Goal: Register for event/course

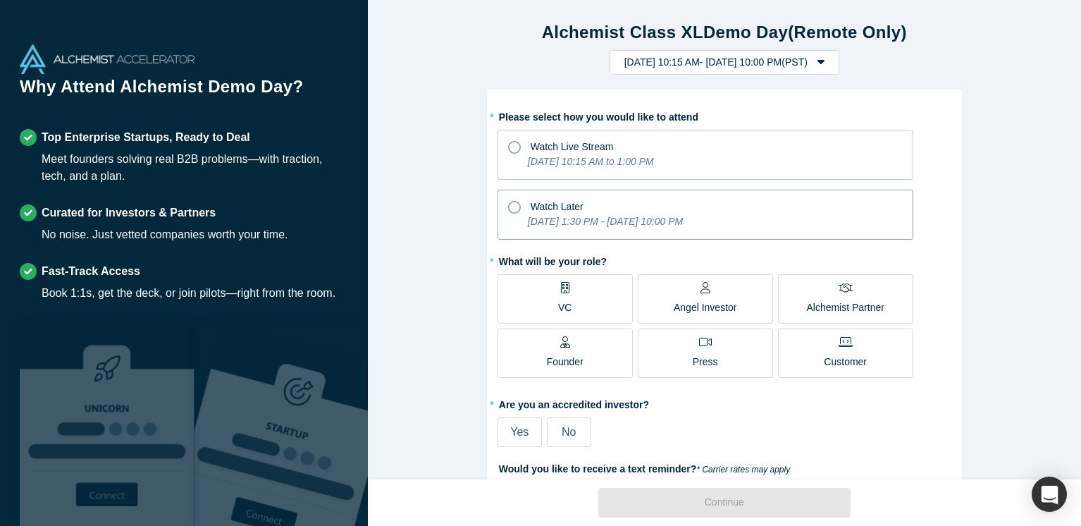
click at [532, 203] on span "Watch Later" at bounding box center [557, 206] width 53 height 11
click at [0, 0] on input "Watch Later [DATE] 1:30 PM - [DATE] 10:00 PM" at bounding box center [0, 0] width 0 height 0
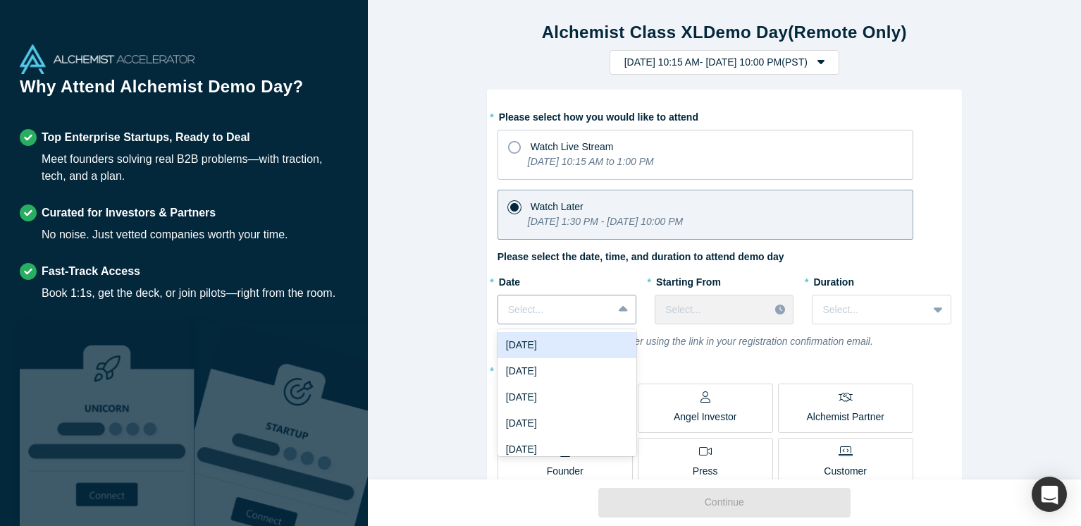
click at [601, 315] on div at bounding box center [555, 310] width 94 height 18
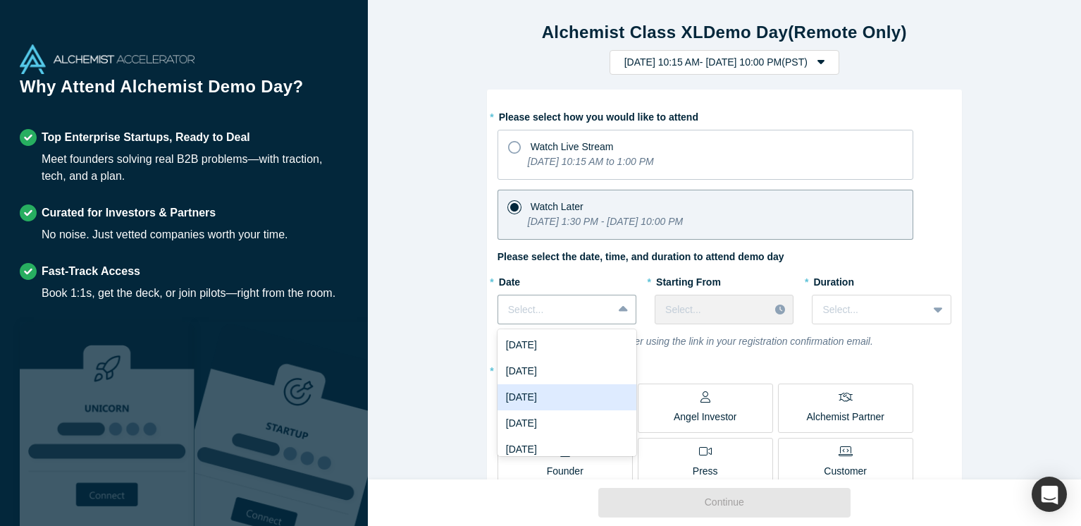
scroll to position [61, 0]
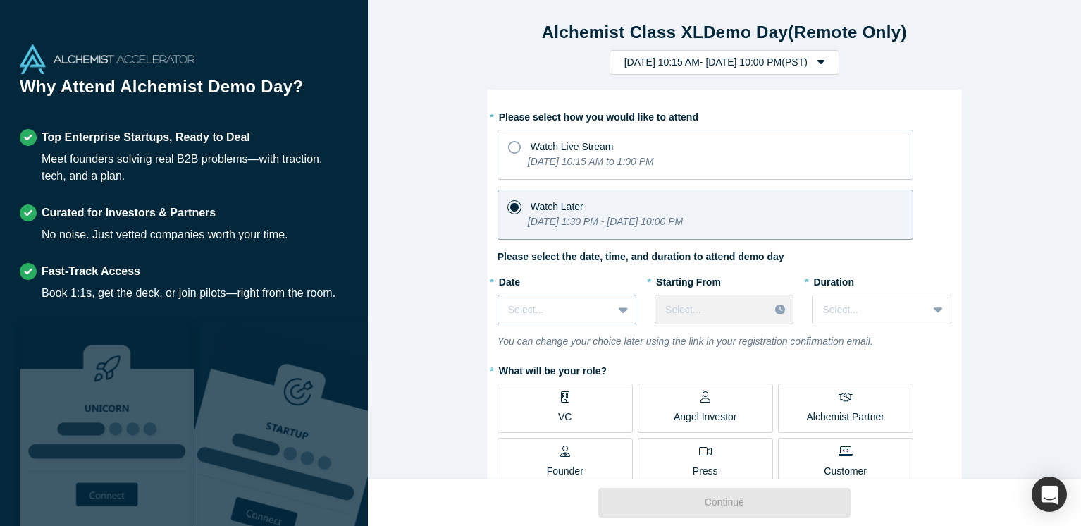
click at [582, 312] on div at bounding box center [555, 310] width 94 height 18
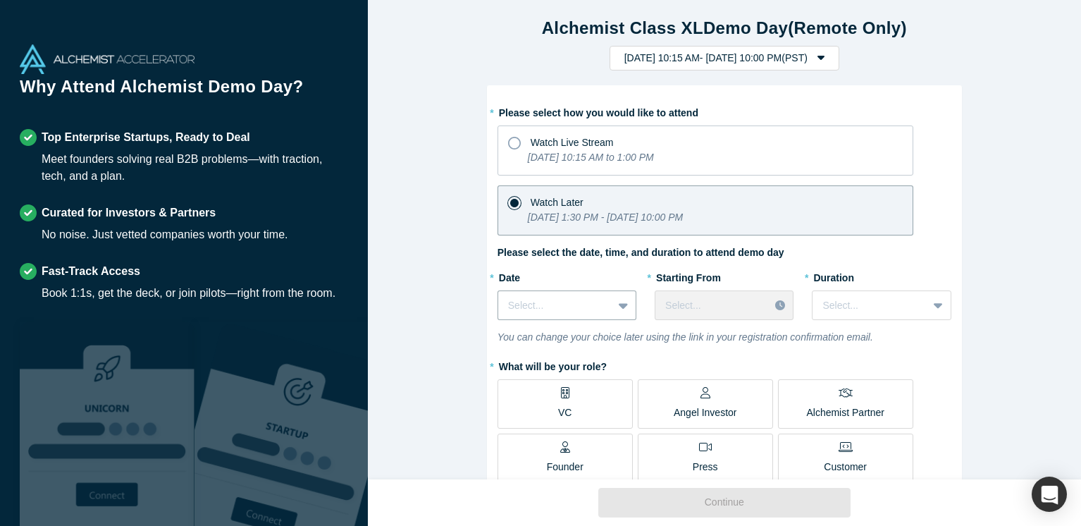
scroll to position [0, 0]
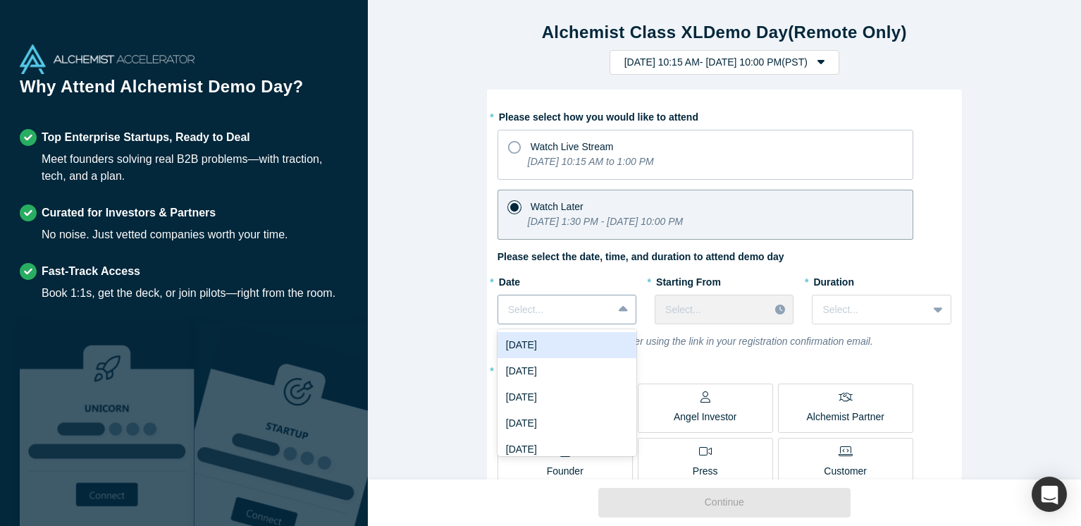
click at [588, 310] on div at bounding box center [555, 310] width 94 height 18
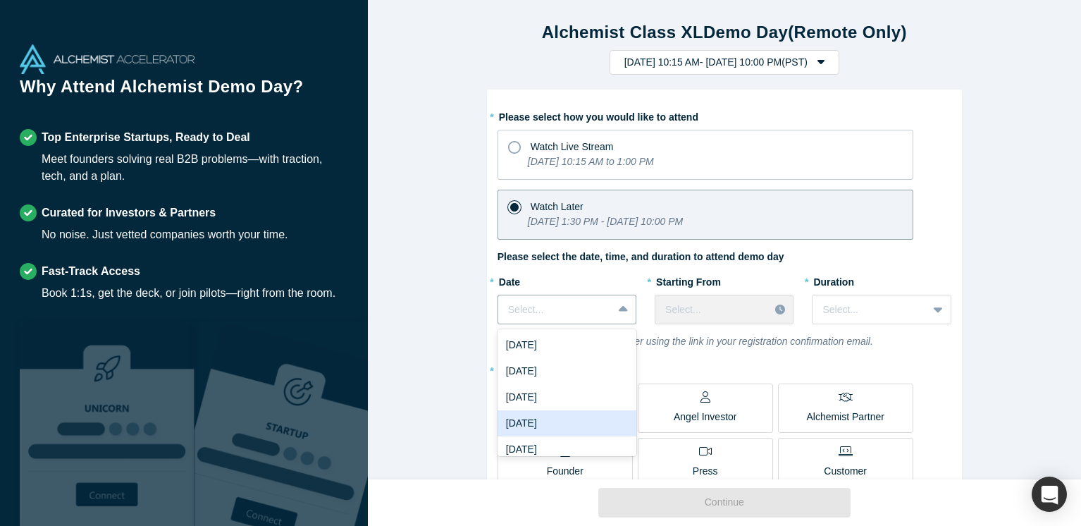
click at [596, 433] on div "[DATE]" at bounding box center [567, 423] width 139 height 26
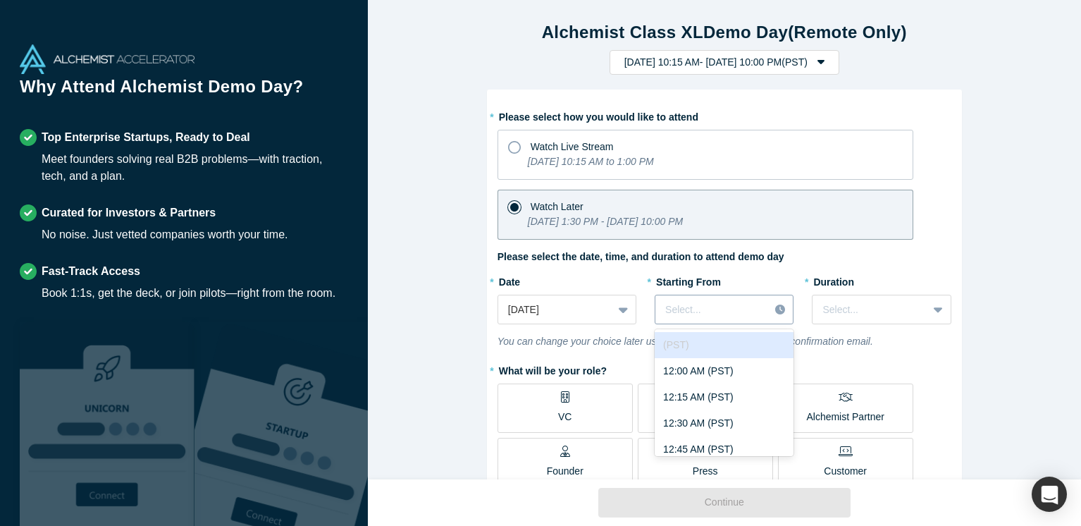
click at [731, 311] on div at bounding box center [712, 310] width 94 height 18
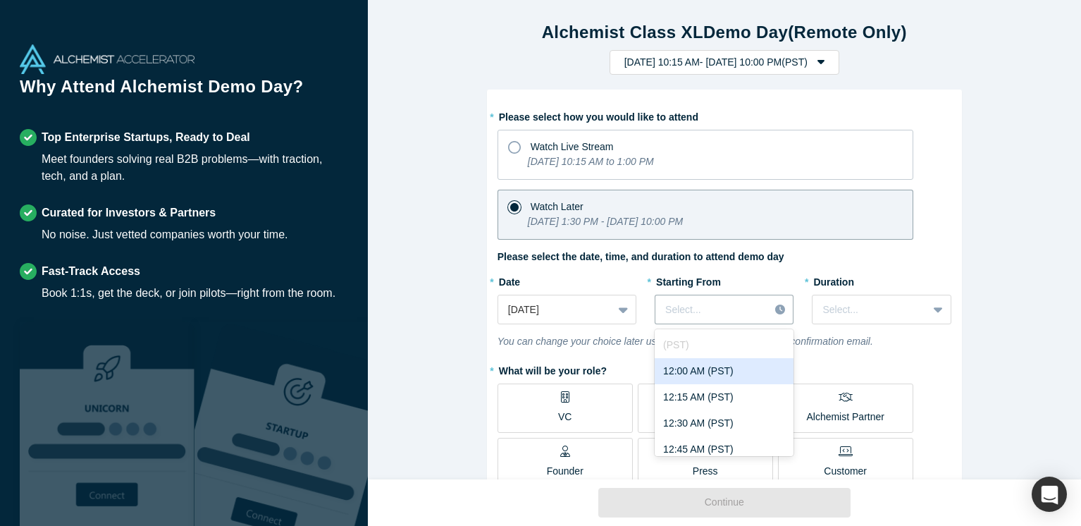
drag, startPoint x: 699, startPoint y: 379, endPoint x: 708, endPoint y: 373, distance: 10.8
click at [700, 379] on div "12:00 AM (PST)" at bounding box center [724, 371] width 139 height 26
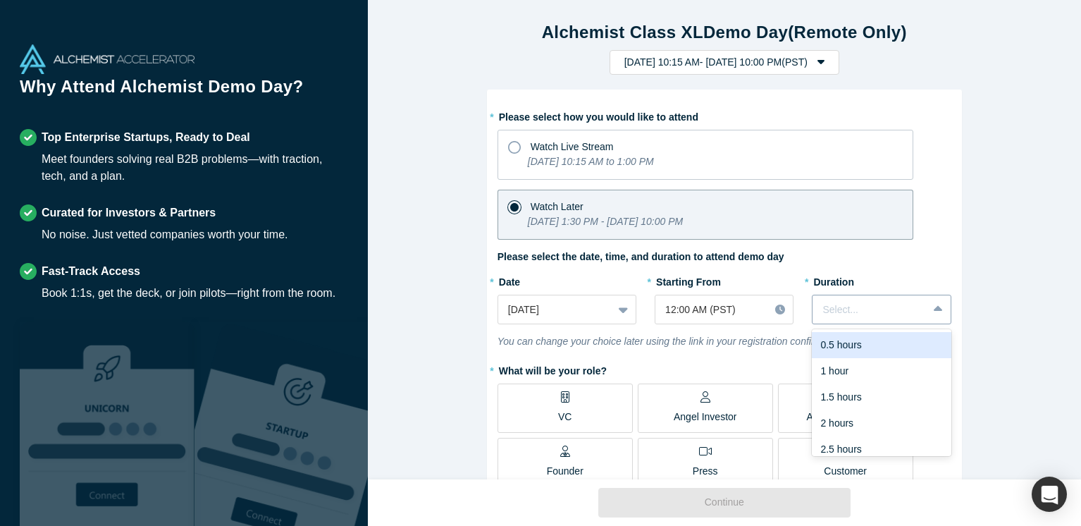
click at [857, 314] on div at bounding box center [870, 310] width 94 height 18
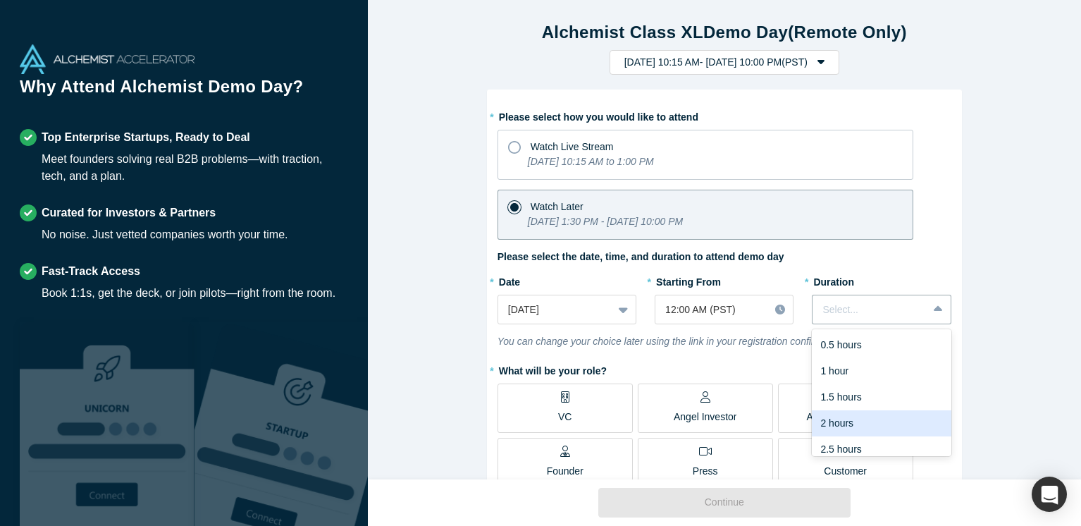
click at [842, 425] on div "2 hours" at bounding box center [881, 423] width 139 height 26
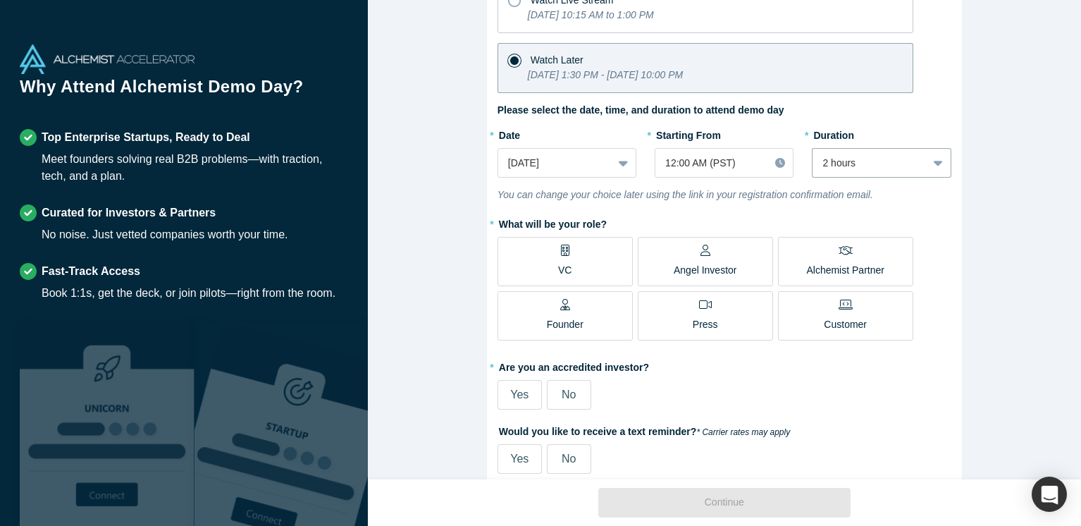
scroll to position [175, 0]
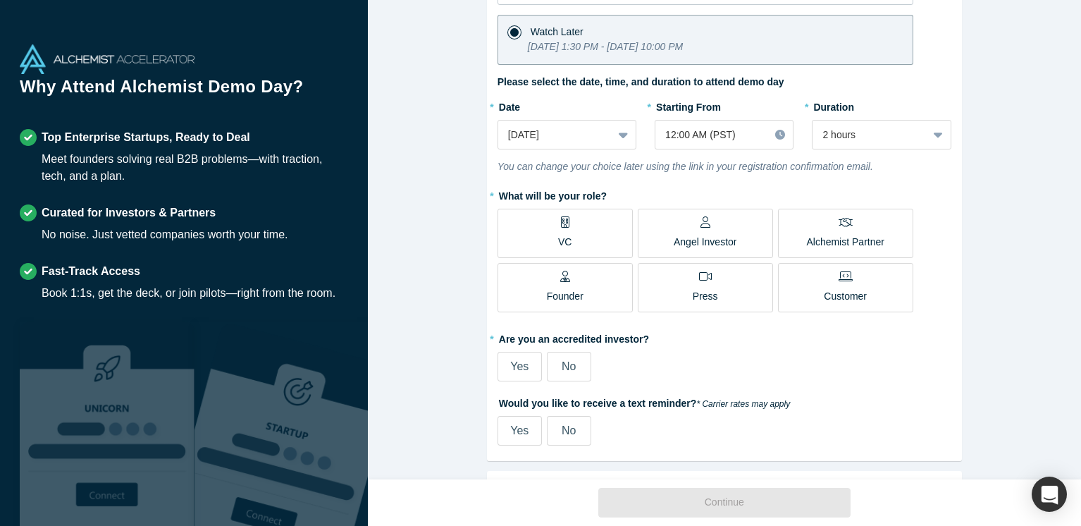
click at [547, 286] on div "Founder" at bounding box center [565, 287] width 37 height 33
click at [0, 0] on input "Founder" at bounding box center [0, 0] width 0 height 0
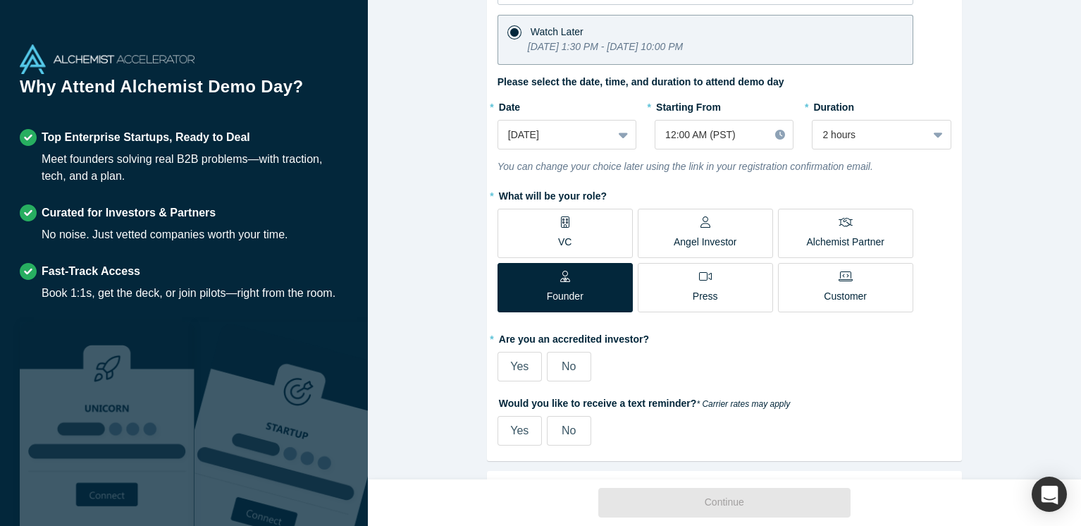
click at [577, 376] on label "No" at bounding box center [569, 367] width 44 height 30
click at [0, 0] on input "No" at bounding box center [0, 0] width 0 height 0
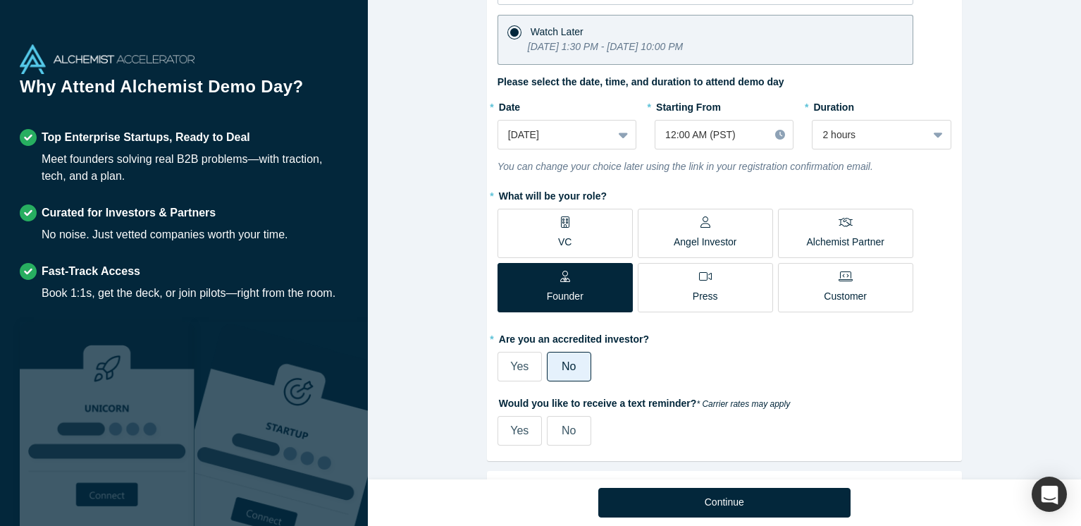
click at [570, 436] on span "No" at bounding box center [569, 430] width 14 height 12
click at [0, 0] on input "No" at bounding box center [0, 0] width 0 height 0
click at [526, 430] on span "Yes" at bounding box center [519, 430] width 18 height 12
click at [0, 0] on input "Yes" at bounding box center [0, 0] width 0 height 0
select select "US"
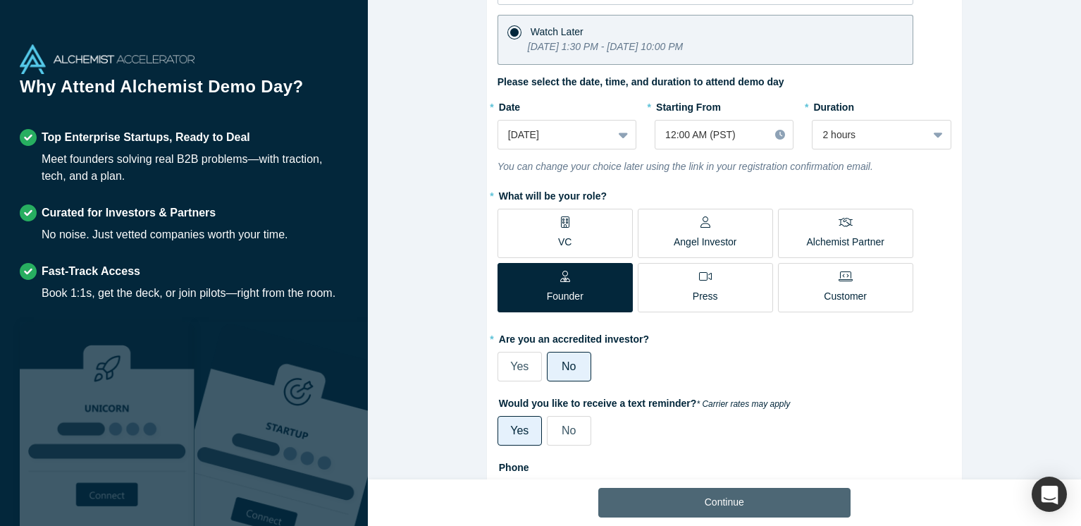
click at [688, 505] on button "Continue" at bounding box center [724, 503] width 252 height 30
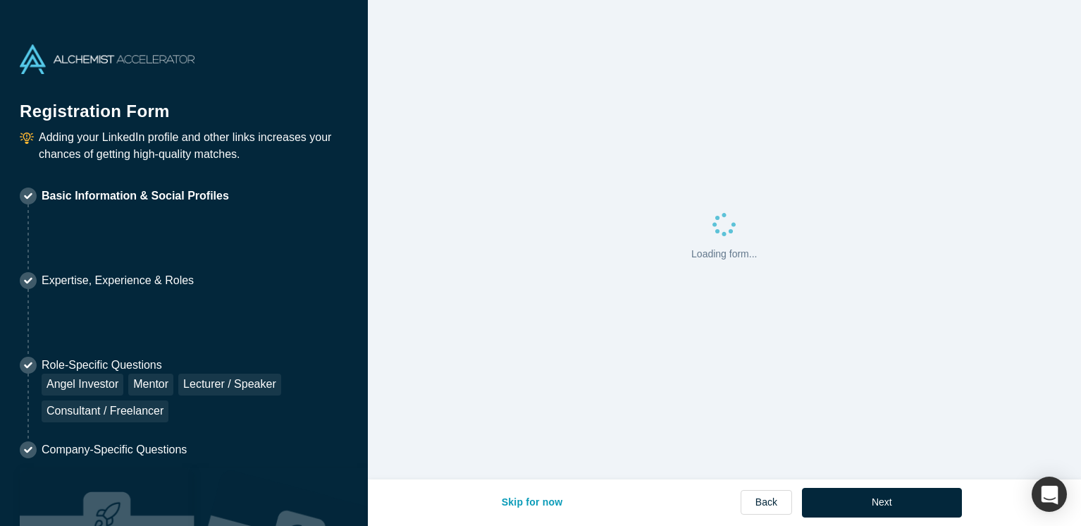
select select "US"
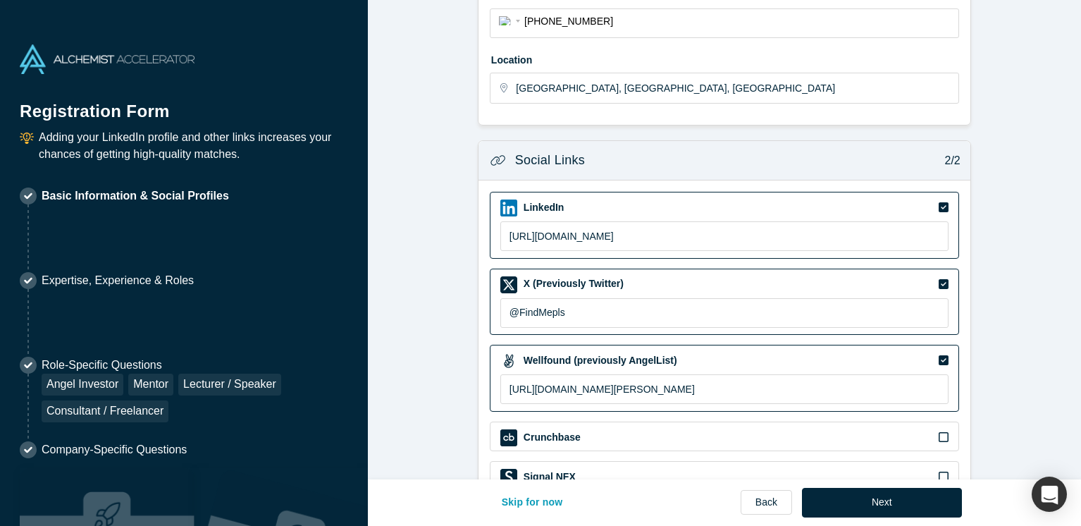
scroll to position [548, 0]
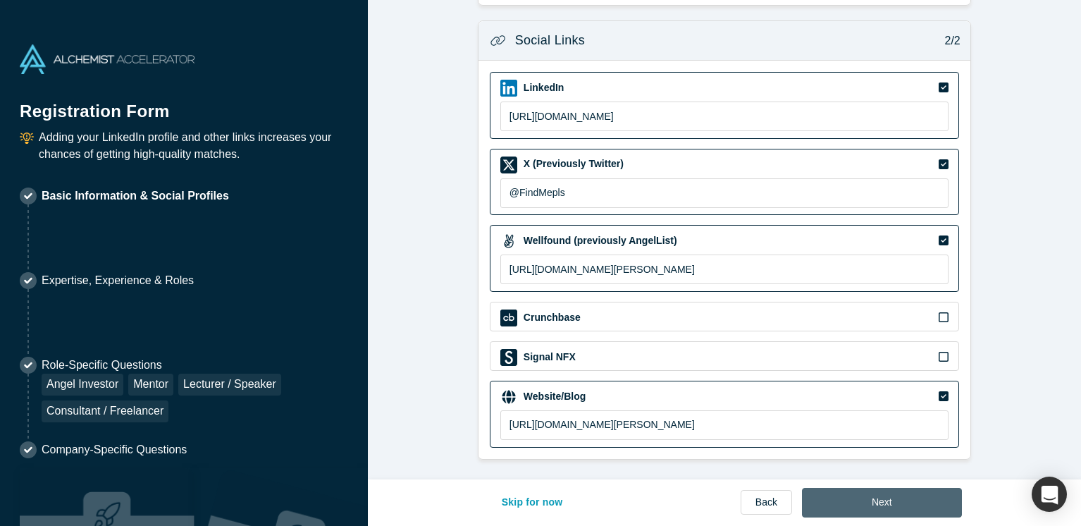
click at [868, 507] on button "Next" at bounding box center [882, 503] width 160 height 30
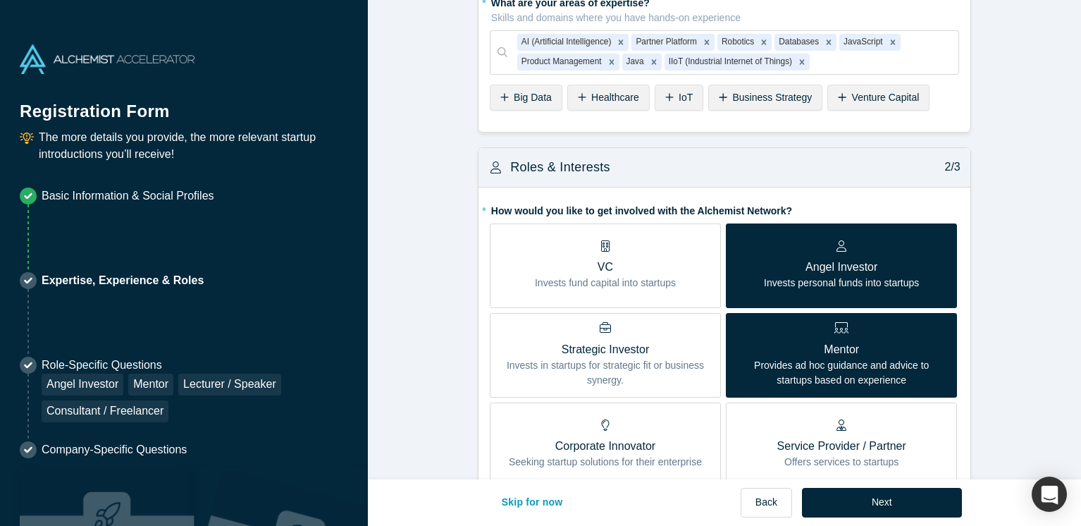
scroll to position [166, 0]
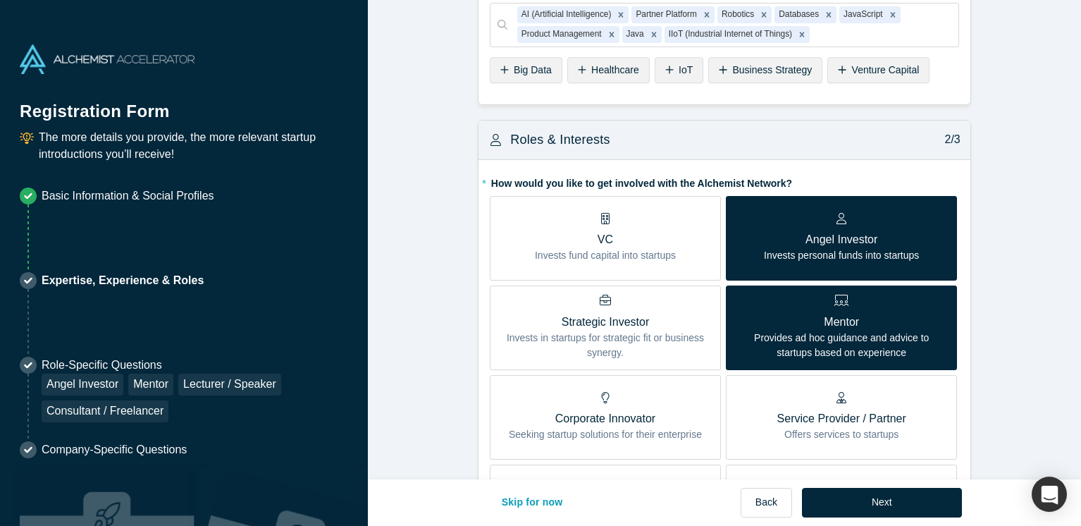
click at [846, 228] on span "Angel Investor Invests personal funds into startups" at bounding box center [841, 240] width 155 height 45
click at [0, 0] on input "Angel Investor Invests personal funds into startups" at bounding box center [0, 0] width 0 height 0
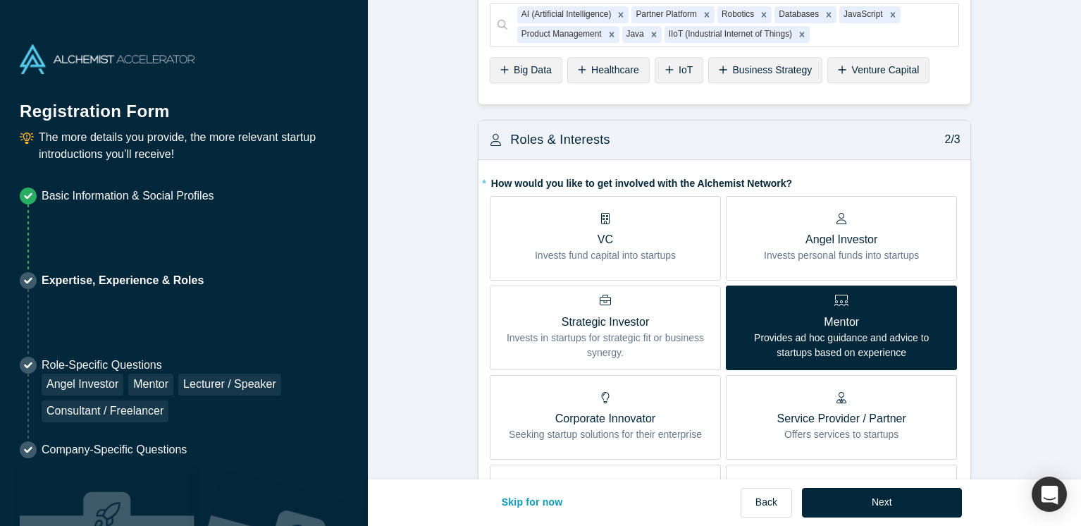
click at [851, 333] on p "Provides ad hoc guidance and advice to startups based on experience" at bounding box center [842, 346] width 210 height 30
click at [0, 0] on input "Mentor Provides ad hoc guidance and advice to startups based on experience" at bounding box center [0, 0] width 0 height 0
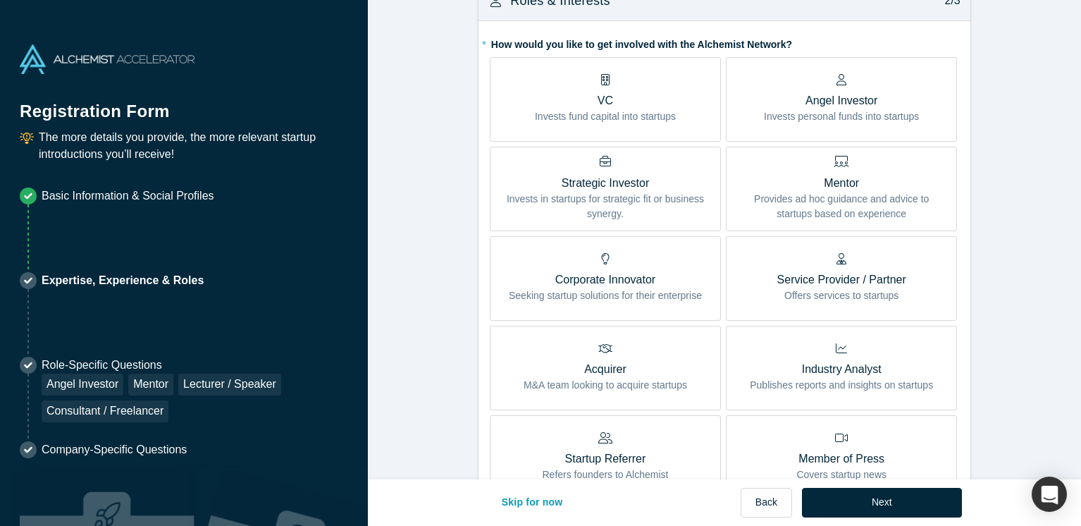
scroll to position [302, 0]
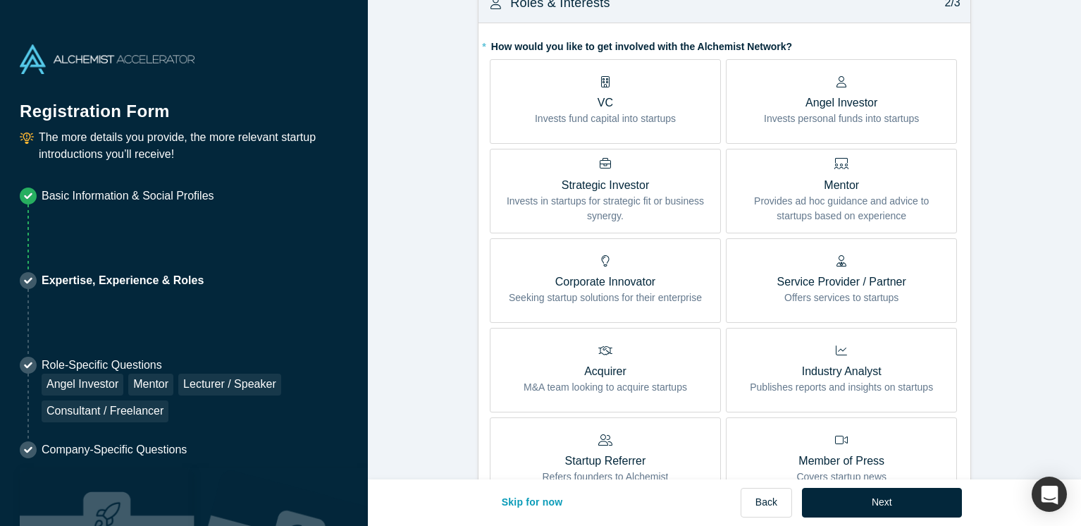
drag, startPoint x: 808, startPoint y: 94, endPoint x: 801, endPoint y: 126, distance: 32.7
click at [808, 95] on p "Angel Investor" at bounding box center [841, 102] width 155 height 17
click at [0, 0] on input "Angel Investor Invests personal funds into startups" at bounding box center [0, 0] width 0 height 0
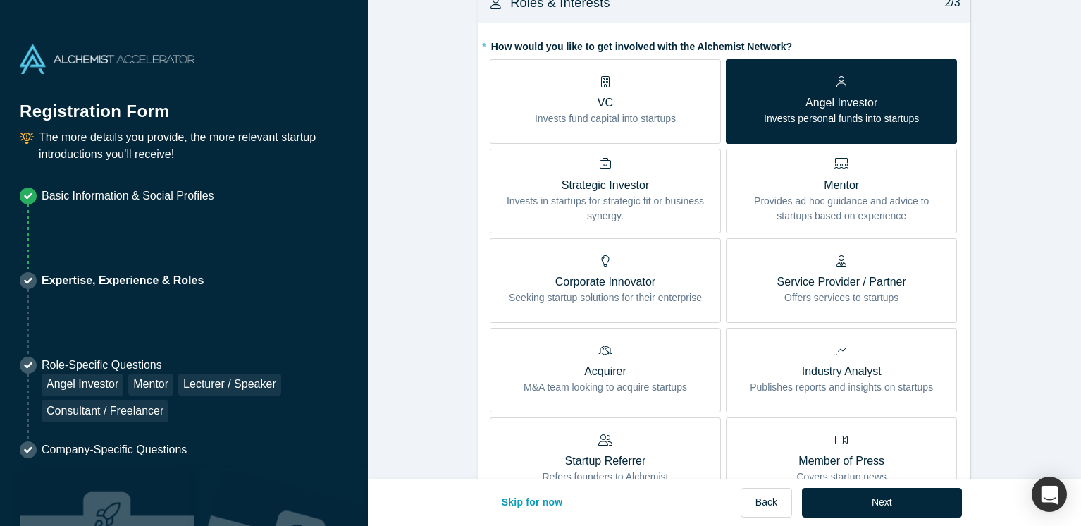
click at [803, 202] on p "Provides ad hoc guidance and advice to startups based on experience" at bounding box center [842, 209] width 210 height 30
click at [0, 0] on input "Mentor Provides ad hoc guidance and advice to startups based on experience" at bounding box center [0, 0] width 0 height 0
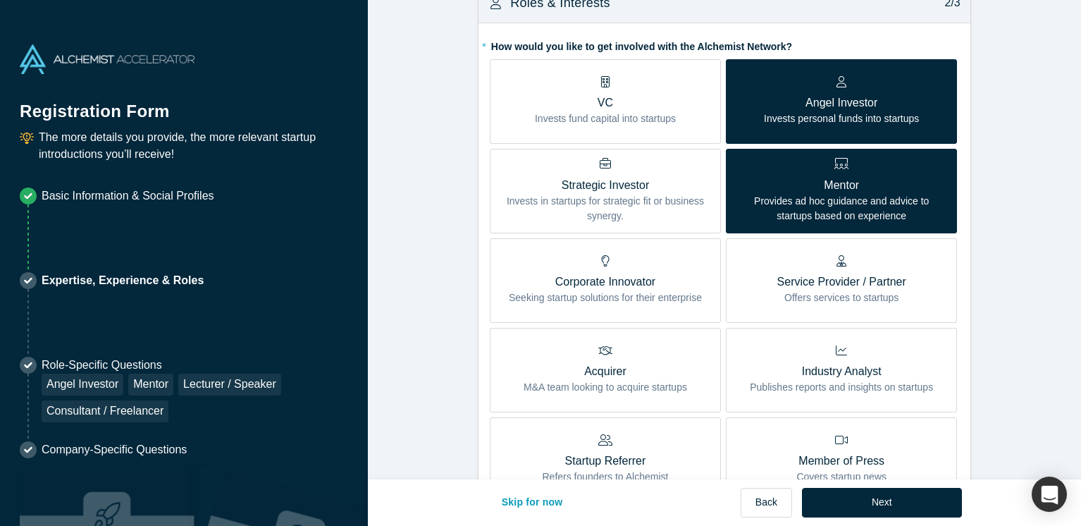
click at [645, 194] on p "Invests in startups for strategic fit or business synergy." at bounding box center [605, 209] width 210 height 30
click at [0, 0] on input "Strategic Investor Invests in startups for strategic fit or business synergy." at bounding box center [0, 0] width 0 height 0
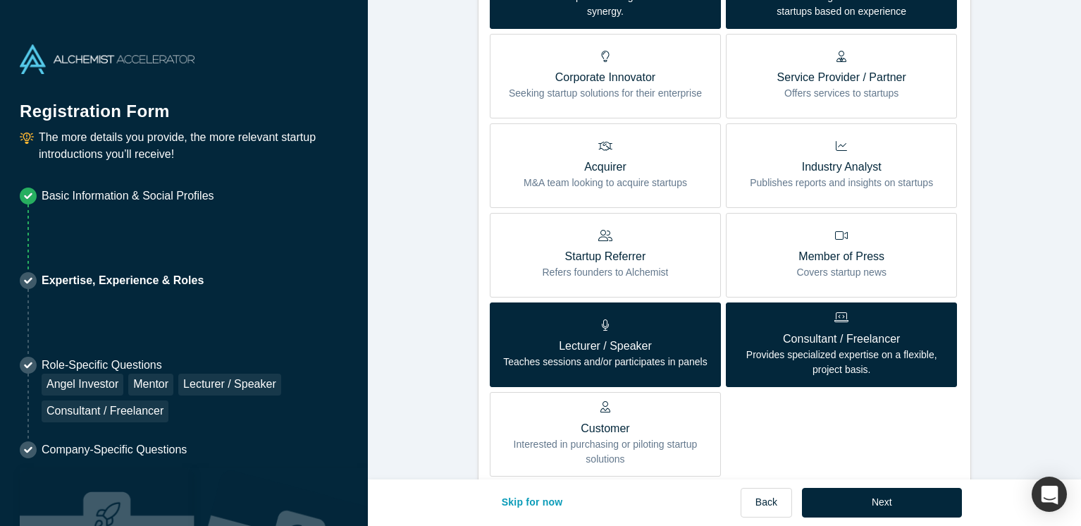
scroll to position [522, 0]
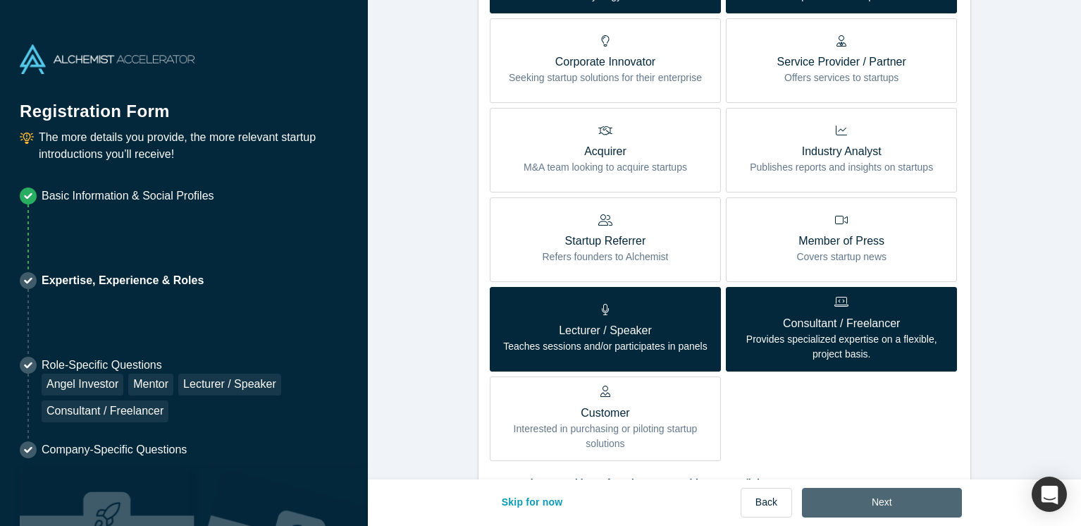
click at [846, 502] on button "Next" at bounding box center [882, 503] width 160 height 30
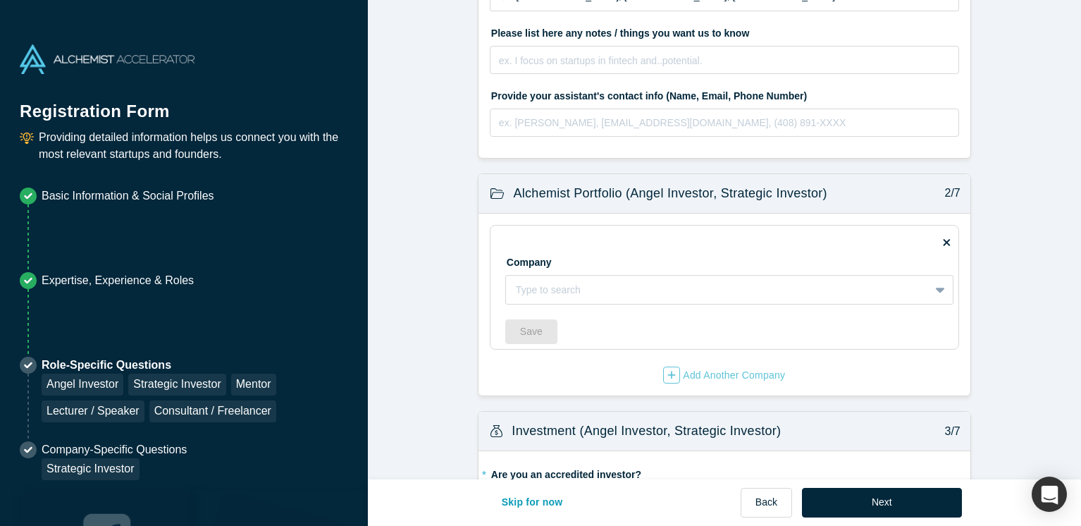
scroll to position [507, 0]
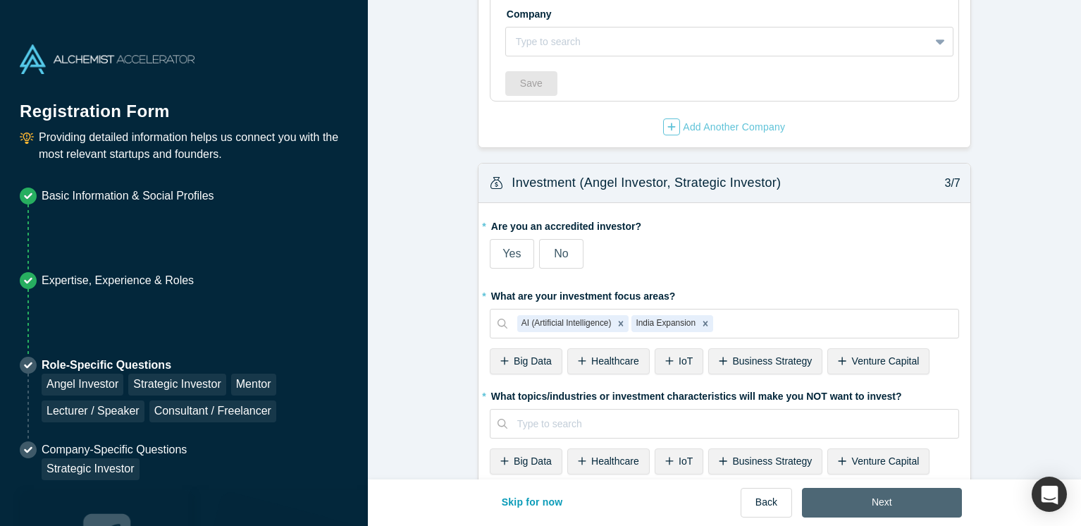
click at [872, 505] on button "Next" at bounding box center [882, 503] width 160 height 30
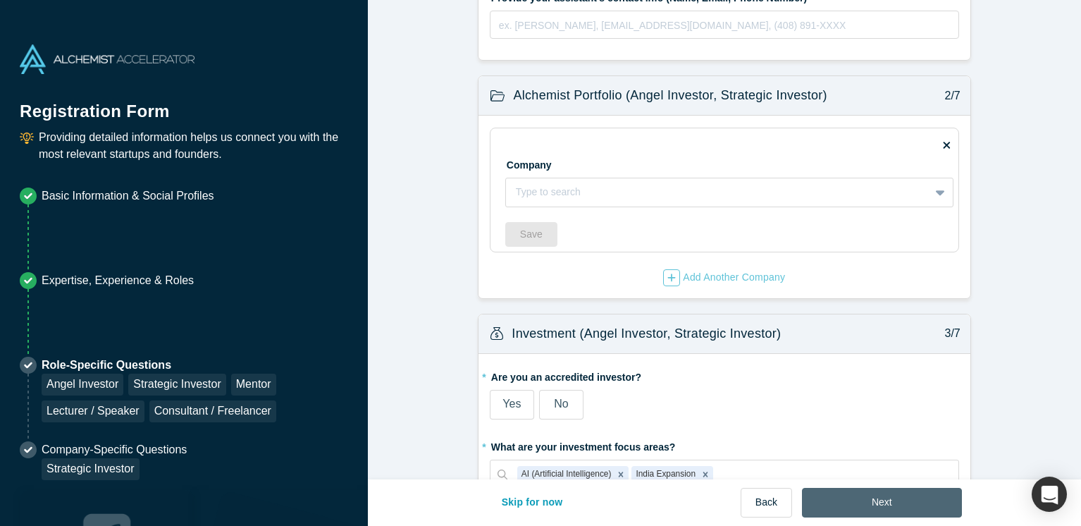
scroll to position [0, 0]
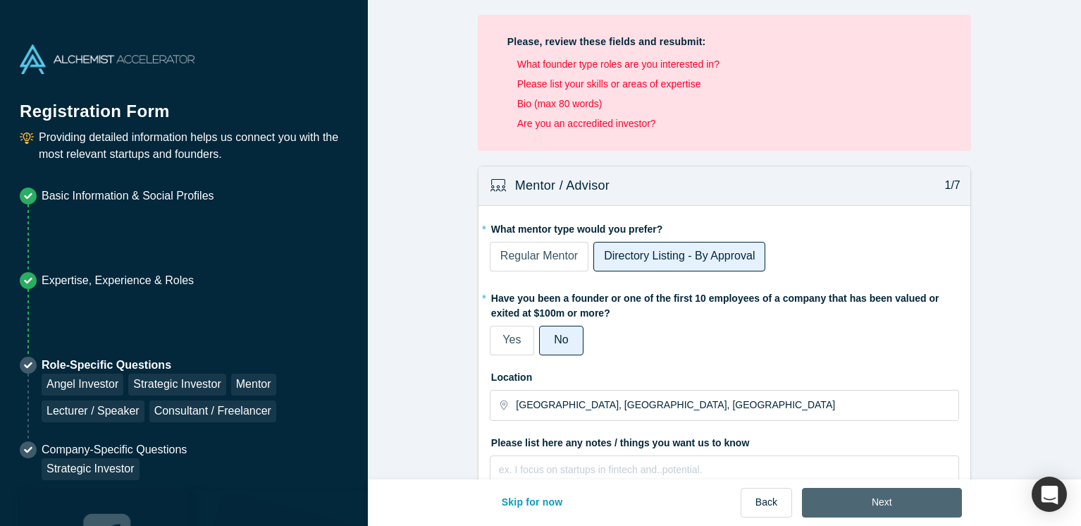
click at [872, 505] on button "Next" at bounding box center [882, 503] width 160 height 30
click at [658, 255] on span "Directory Listing - By Approval" at bounding box center [679, 256] width 151 height 12
click at [0, 0] on input "Directory Listing - By Approval" at bounding box center [0, 0] width 0 height 0
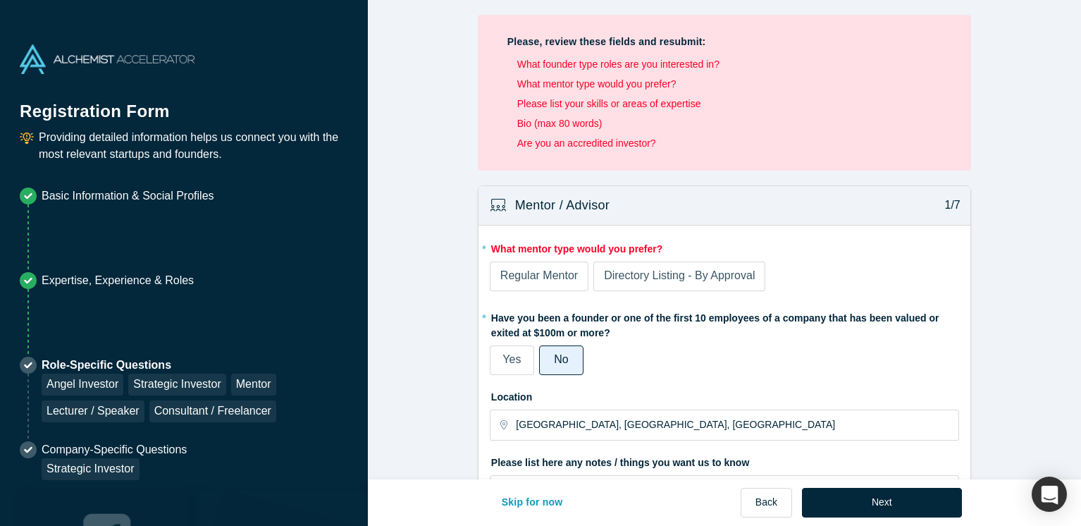
click at [540, 277] on span "Regular Mentor" at bounding box center [539, 275] width 78 height 12
click at [0, 0] on input "Regular Mentor" at bounding box center [0, 0] width 0 height 0
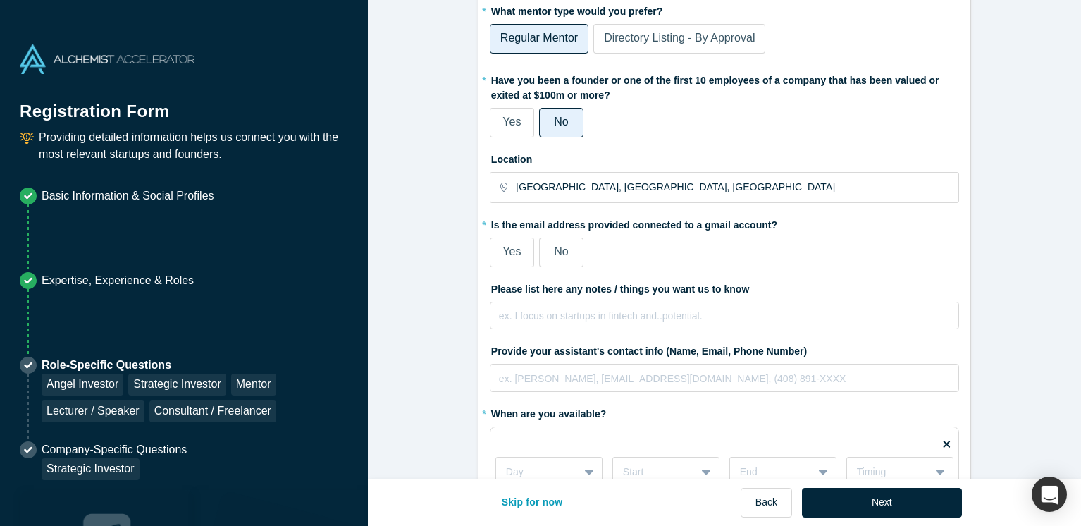
scroll to position [319, 0]
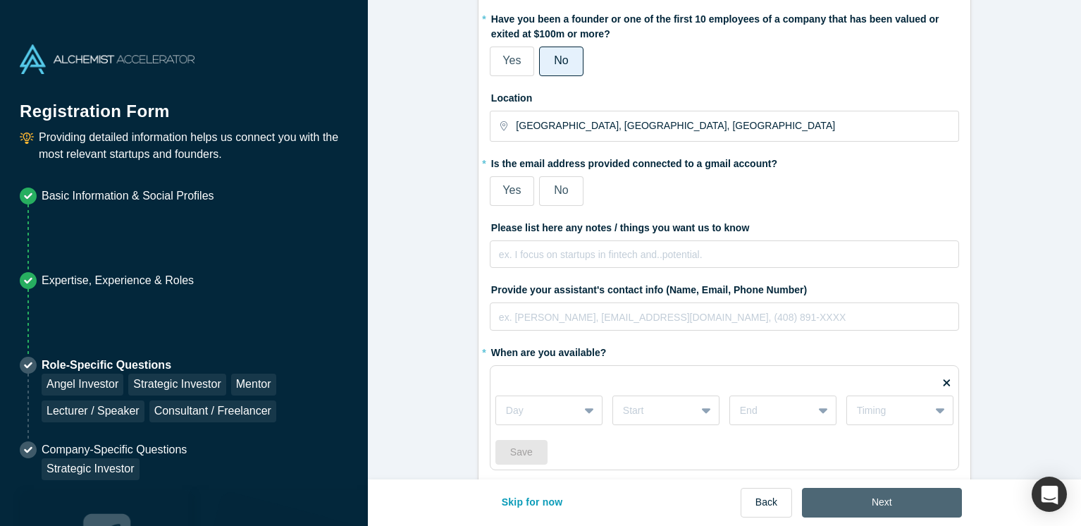
click at [899, 504] on button "Next" at bounding box center [882, 503] width 160 height 30
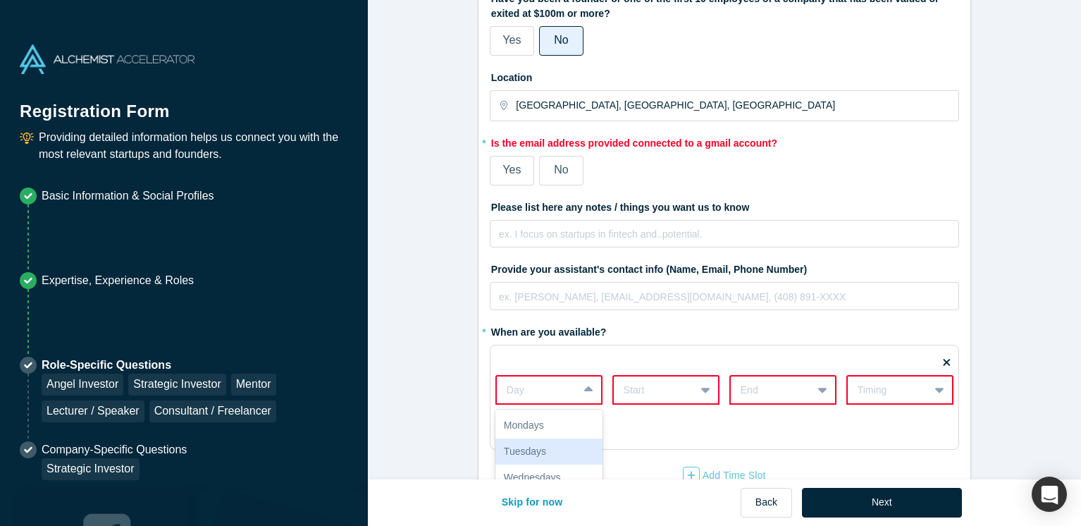
scroll to position [402, 0]
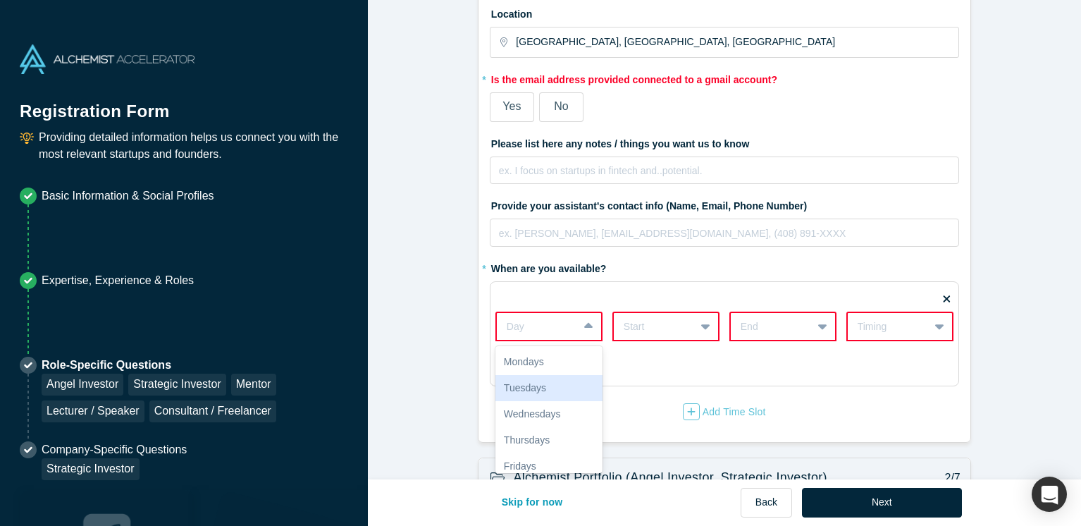
click at [565, 341] on div "Tuesdays, 2 of 7. 7 results available. Use Up and Down to choose options, press…" at bounding box center [549, 327] width 107 height 30
drag, startPoint x: 570, startPoint y: 395, endPoint x: 631, endPoint y: 364, distance: 68.1
click at [588, 389] on div "Tuesdays" at bounding box center [549, 388] width 107 height 26
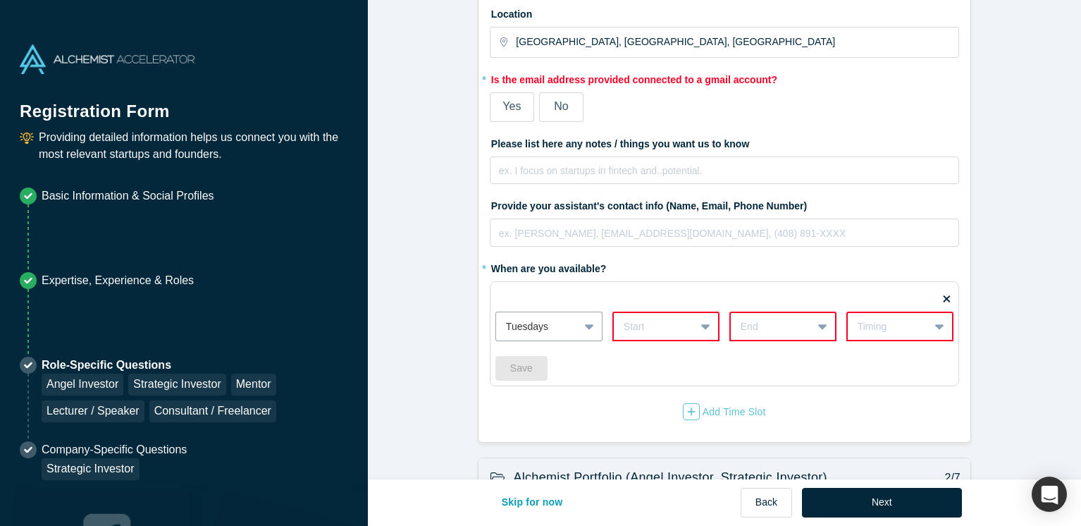
click at [694, 330] on div "Start" at bounding box center [654, 326] width 81 height 23
drag, startPoint x: 653, startPoint y: 426, endPoint x: 660, endPoint y: 422, distance: 8.5
click at [653, 426] on div "4pm" at bounding box center [666, 425] width 107 height 26
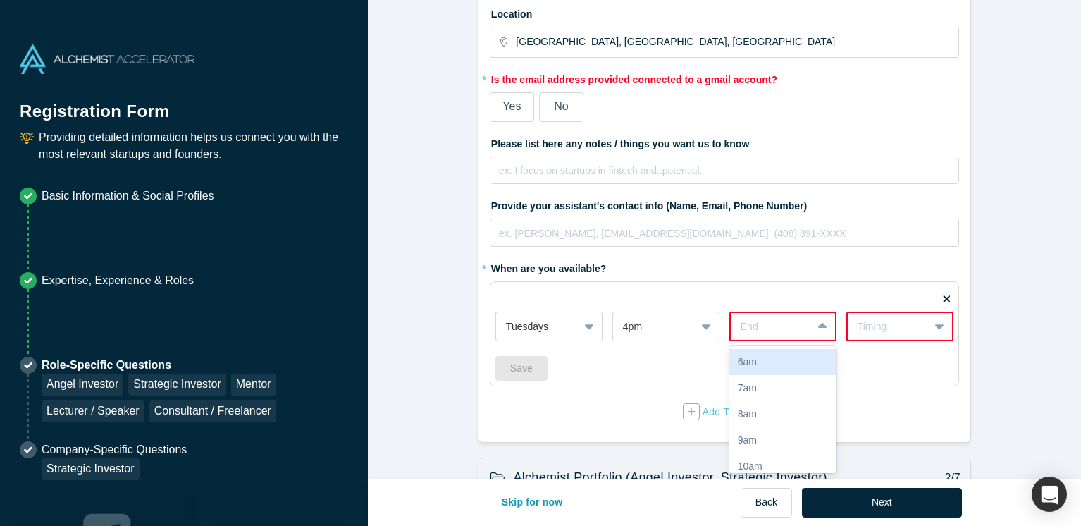
click at [766, 326] on div at bounding box center [771, 327] width 61 height 18
click at [772, 407] on div "8pm" at bounding box center [783, 405] width 107 height 26
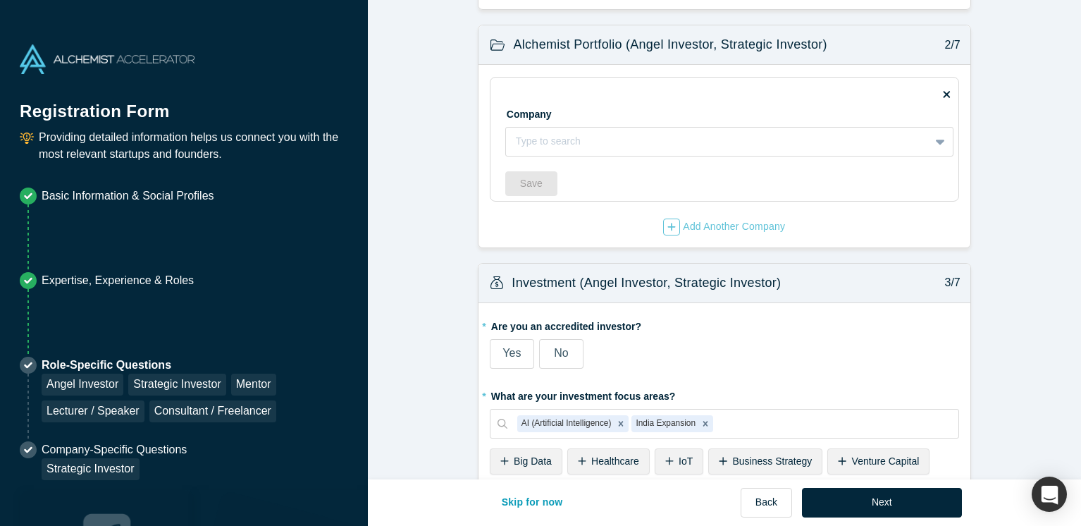
scroll to position [876, 0]
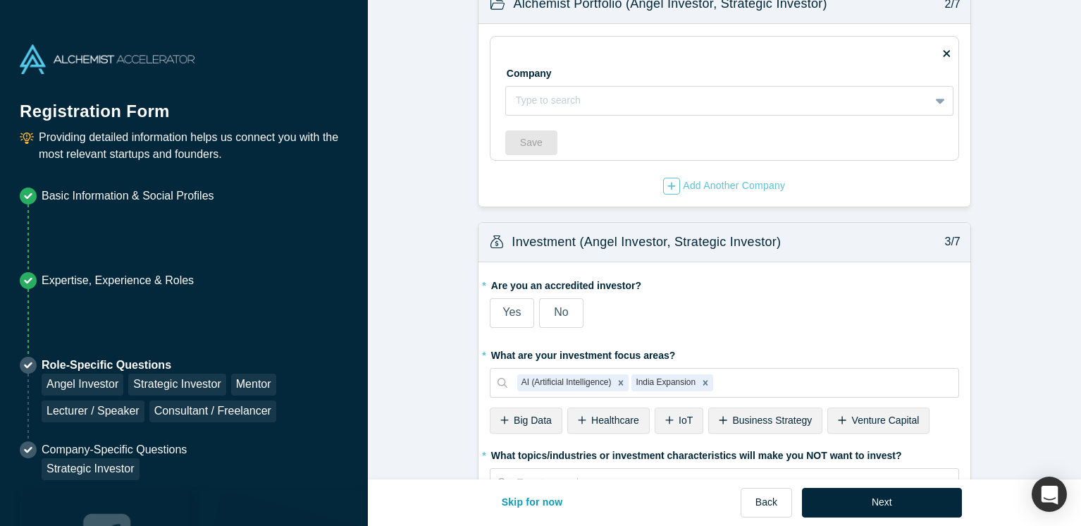
click at [555, 312] on span "No" at bounding box center [561, 312] width 14 height 12
click at [0, 0] on input "No" at bounding box center [0, 0] width 0 height 0
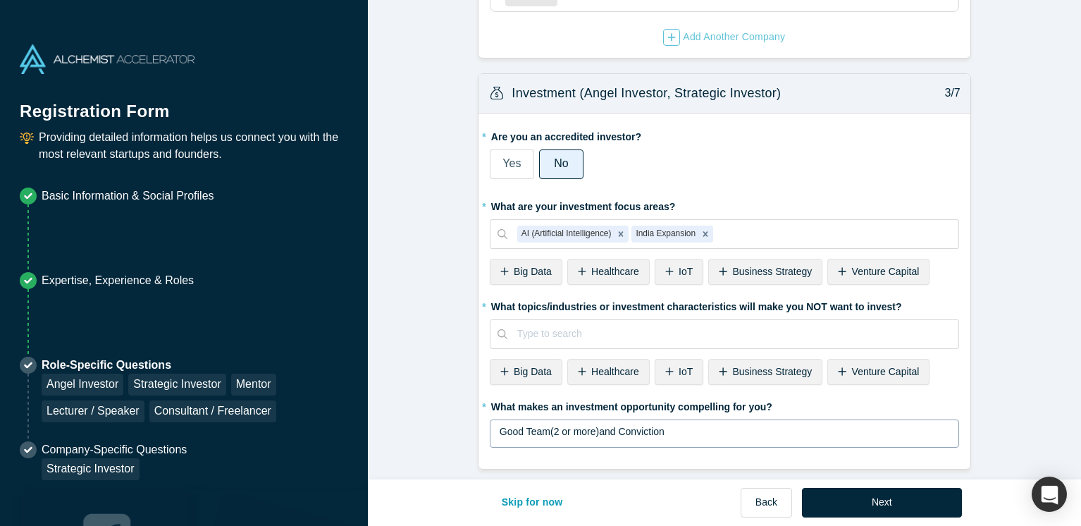
scroll to position [1003, 0]
drag, startPoint x: 524, startPoint y: 278, endPoint x: 562, endPoint y: 313, distance: 51.4
click at [527, 280] on div "Big Data" at bounding box center [526, 274] width 73 height 26
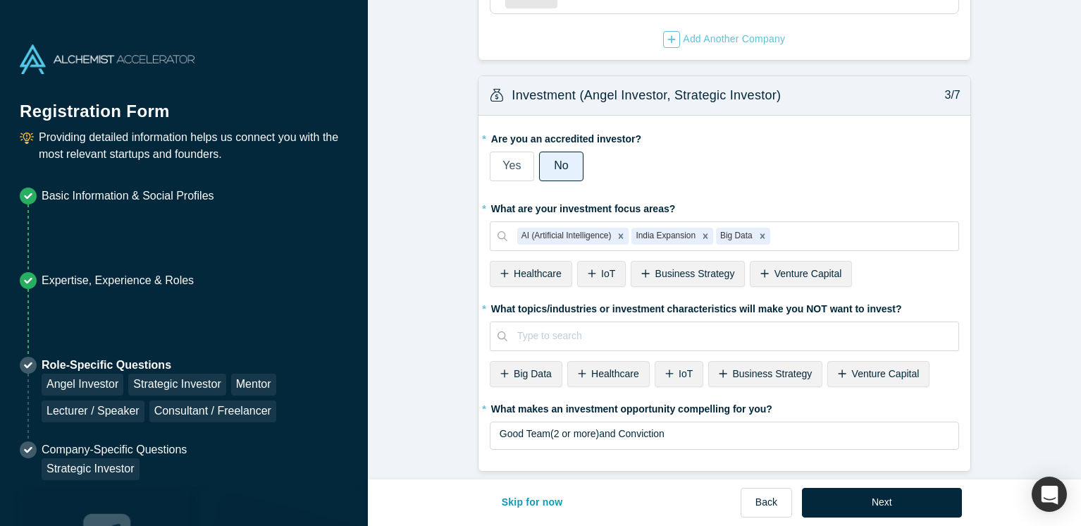
click at [601, 276] on span "IoT" at bounding box center [608, 273] width 14 height 11
drag, startPoint x: 755, startPoint y: 281, endPoint x: 735, endPoint y: 283, distance: 19.8
click at [754, 282] on div "Venture Capital" at bounding box center [747, 274] width 102 height 26
drag, startPoint x: 885, startPoint y: 238, endPoint x: 813, endPoint y: 255, distance: 73.2
click at [884, 238] on icon "Remove Venture Capital" at bounding box center [881, 236] width 10 height 10
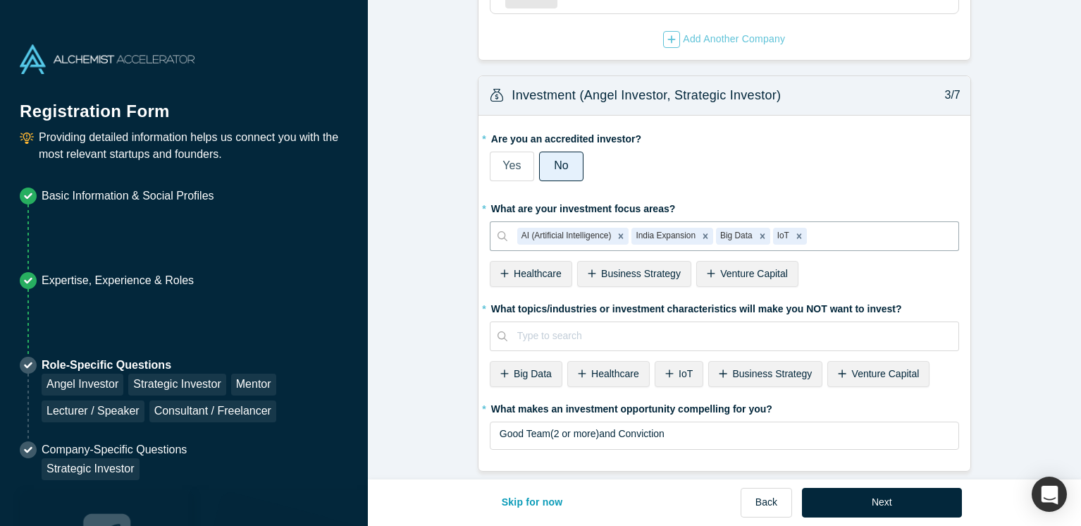
click at [534, 269] on span "Healthcare" at bounding box center [538, 273] width 48 height 11
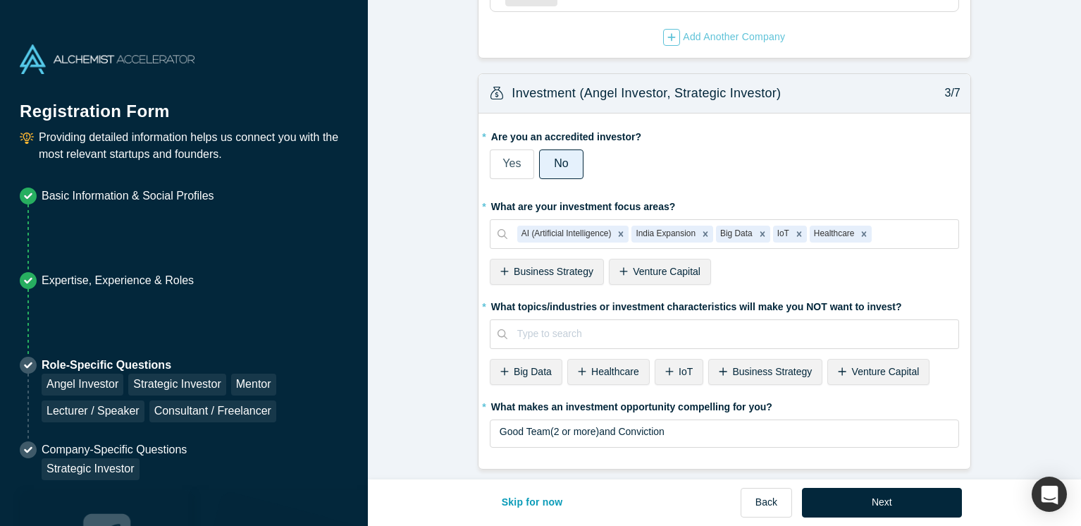
scroll to position [1007, 0]
click at [874, 369] on span "Venture Capital" at bounding box center [886, 369] width 68 height 11
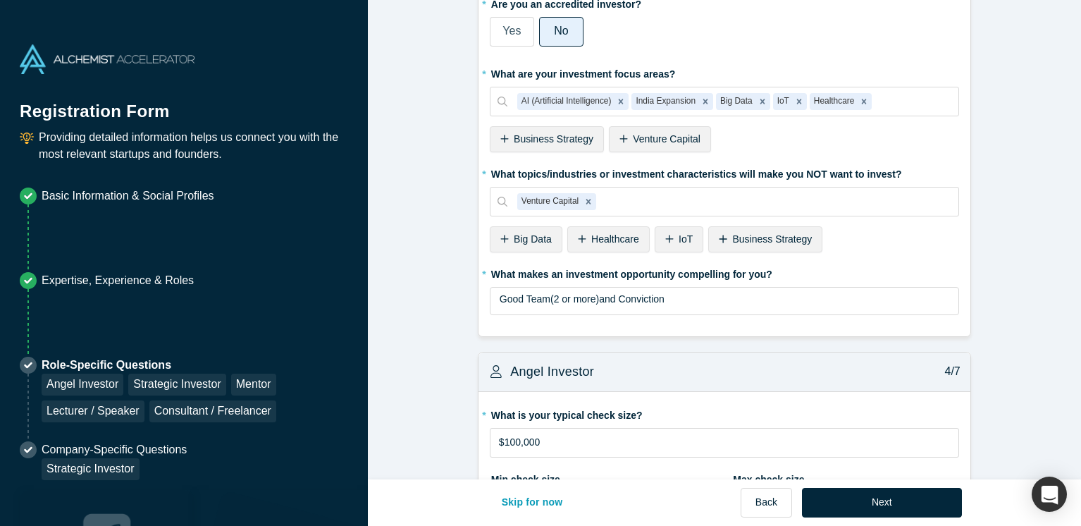
scroll to position [1143, 0]
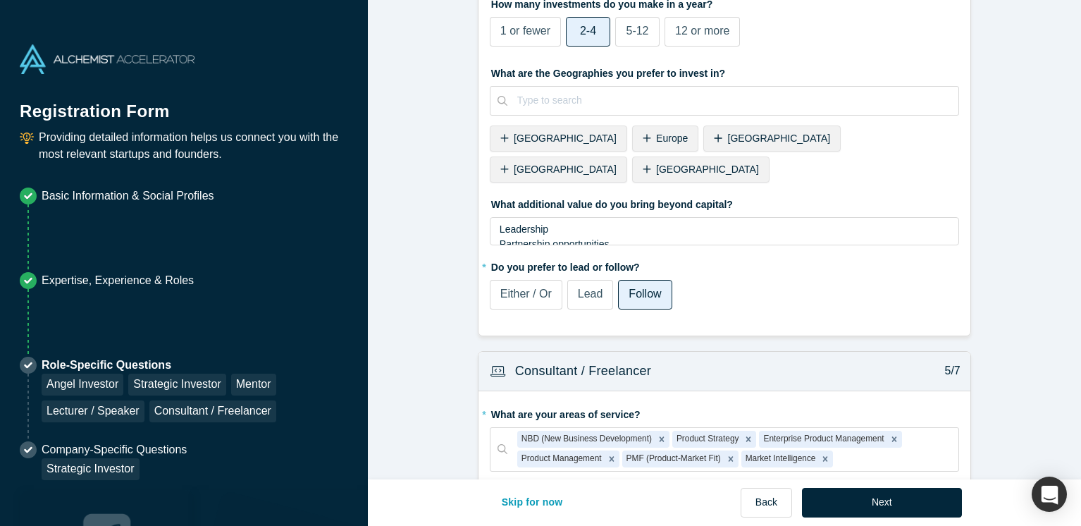
click at [873, 152] on div "What are the Geographies you prefer to invest in? Type to search To pick up a d…" at bounding box center [724, 124] width 469 height 126
click at [759, 164] on span "[GEOGRAPHIC_DATA]" at bounding box center [707, 169] width 103 height 11
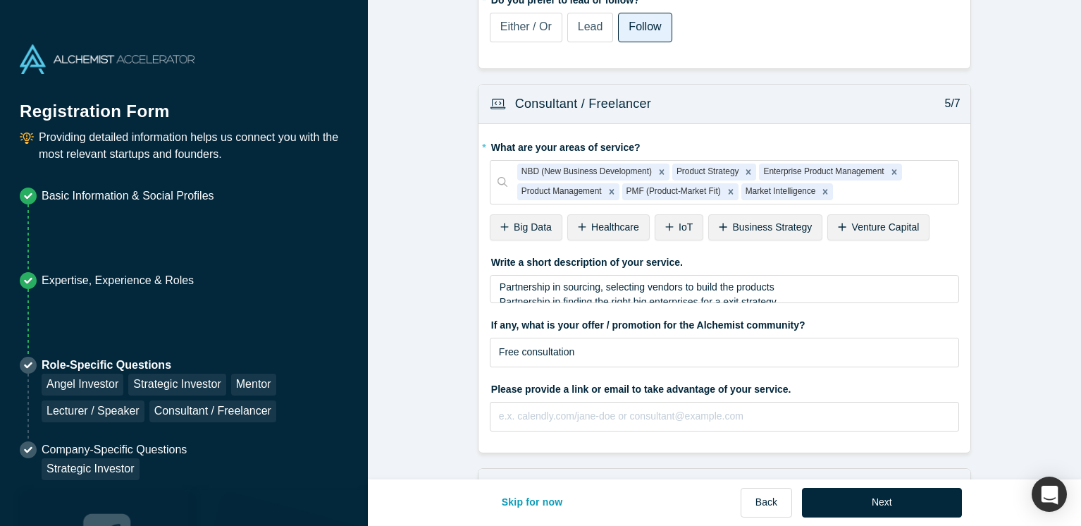
scroll to position [1950, 0]
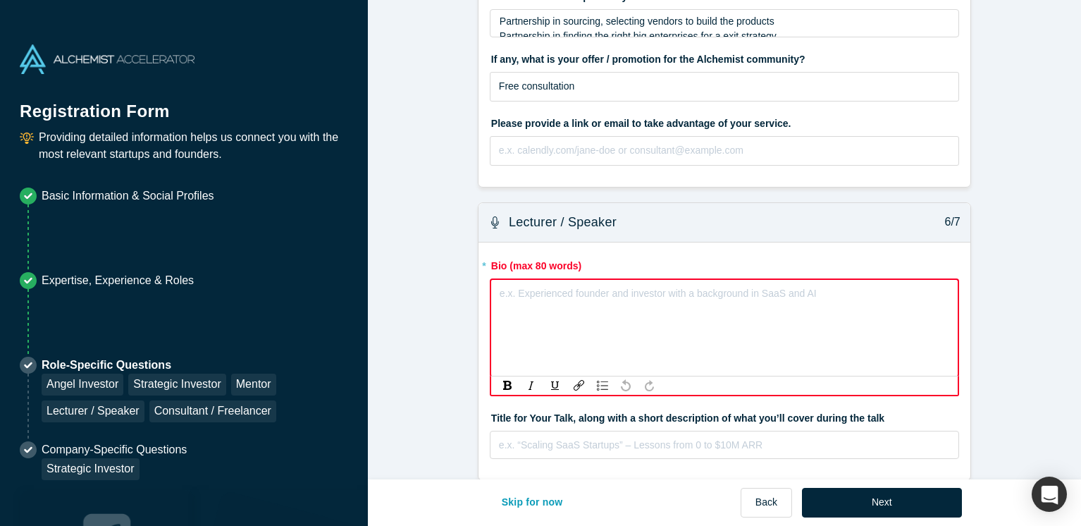
click at [773, 284] on div "rdw-editor" at bounding box center [724, 291] width 449 height 15
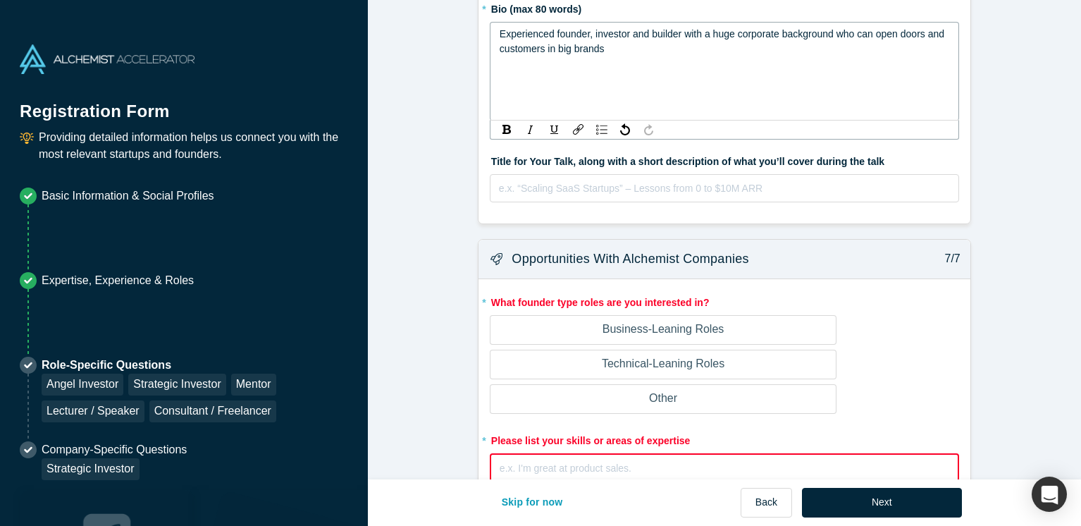
scroll to position [2448, 0]
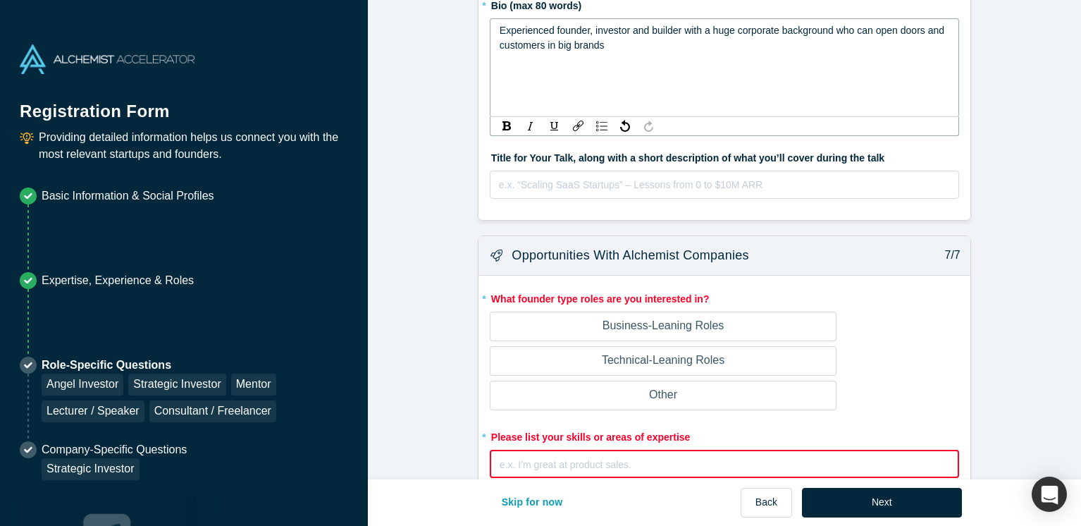
click at [703, 312] on label "Business-Leaning Roles" at bounding box center [663, 327] width 347 height 30
click at [0, 0] on input "Business-Leaning Roles" at bounding box center [0, 0] width 0 height 0
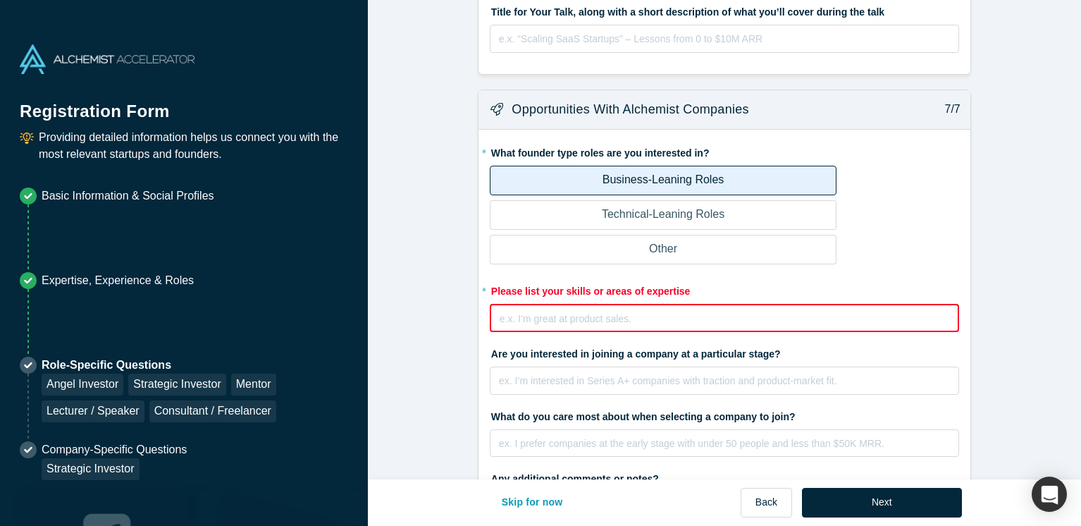
scroll to position [2492, 0]
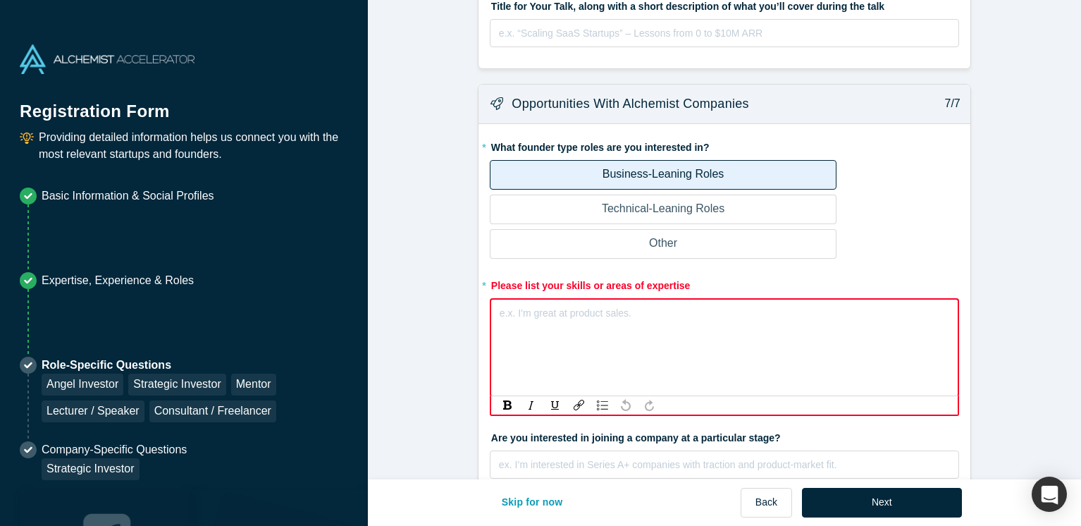
click at [722, 304] on div "rdw-editor" at bounding box center [724, 311] width 449 height 15
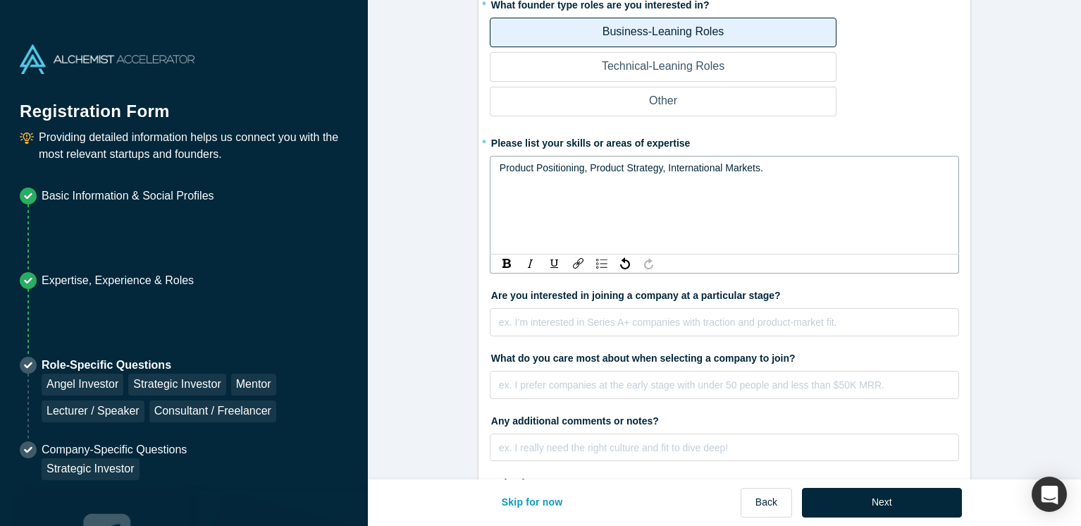
scroll to position [2620, 0]
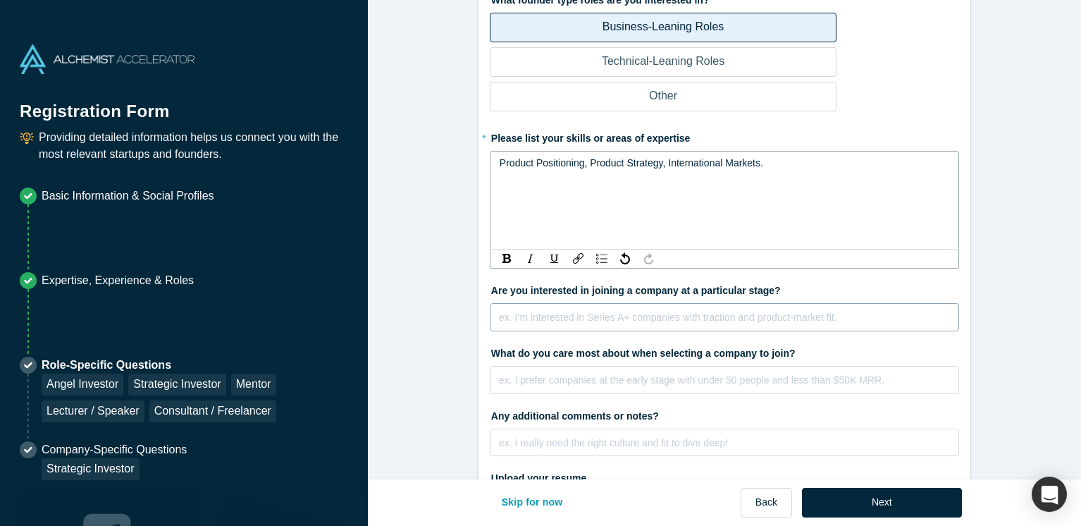
click at [780, 303] on div "ex. I’m interested in Series A+ companies with traction and product-market fit." at bounding box center [724, 317] width 469 height 28
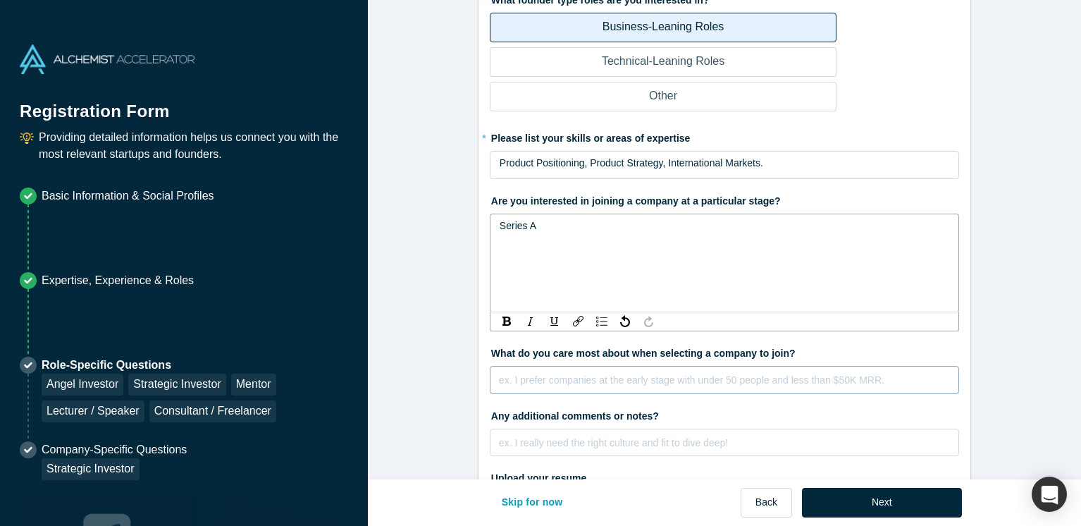
click at [714, 366] on div "ex. I prefer companies at the early stage with under 50 people and less than $5…" at bounding box center [724, 380] width 469 height 28
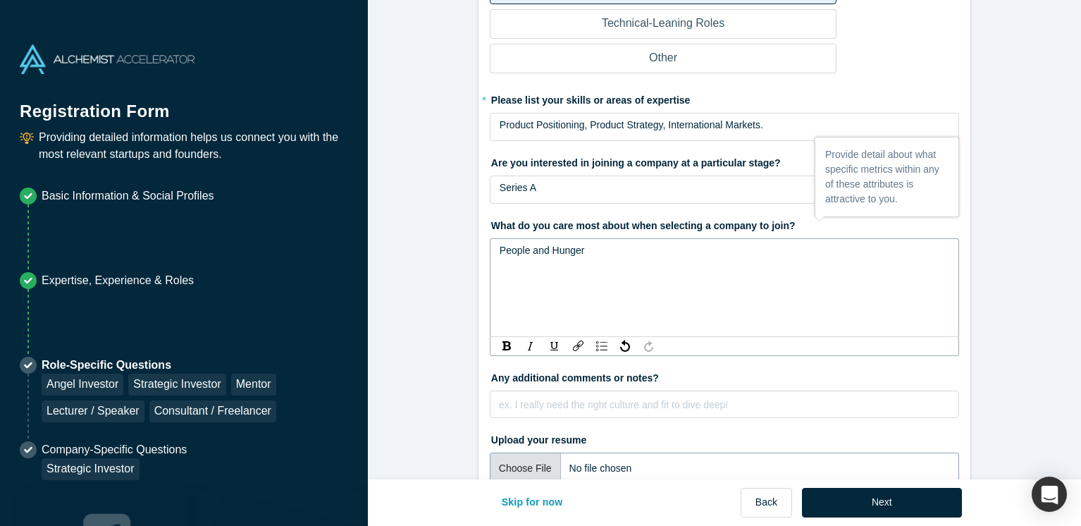
scroll to position [2691, 0]
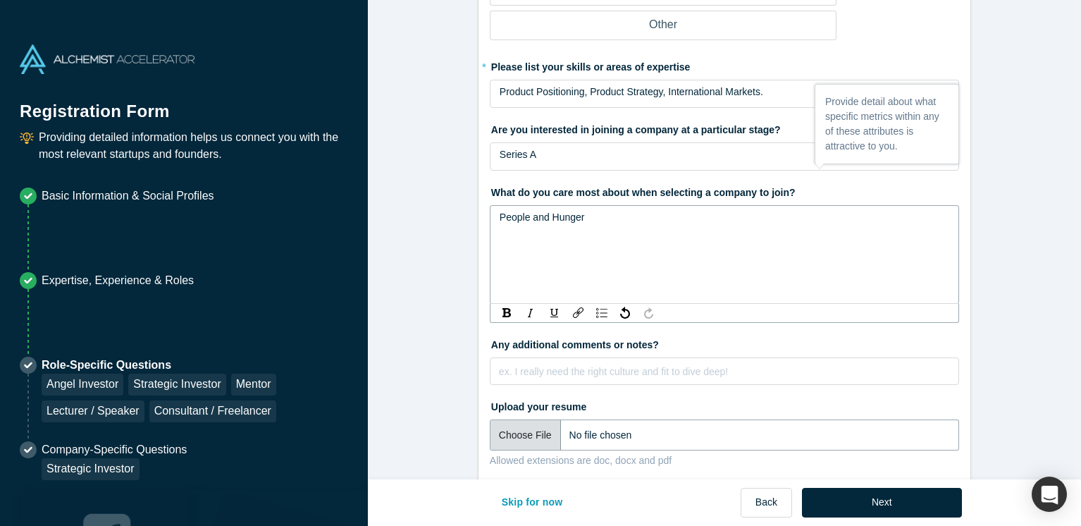
click at [508, 419] on input "file" at bounding box center [724, 434] width 469 height 31
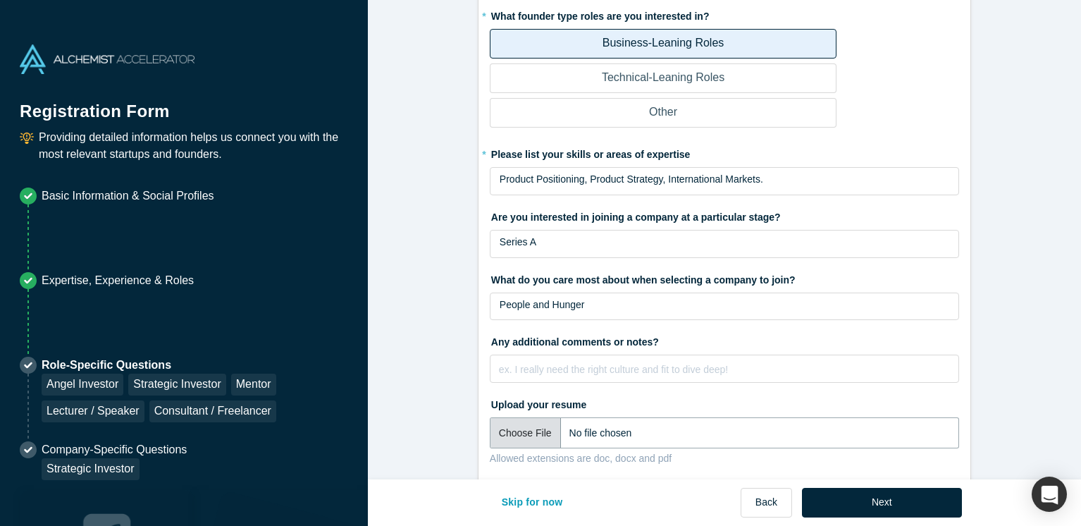
scroll to position [2602, 0]
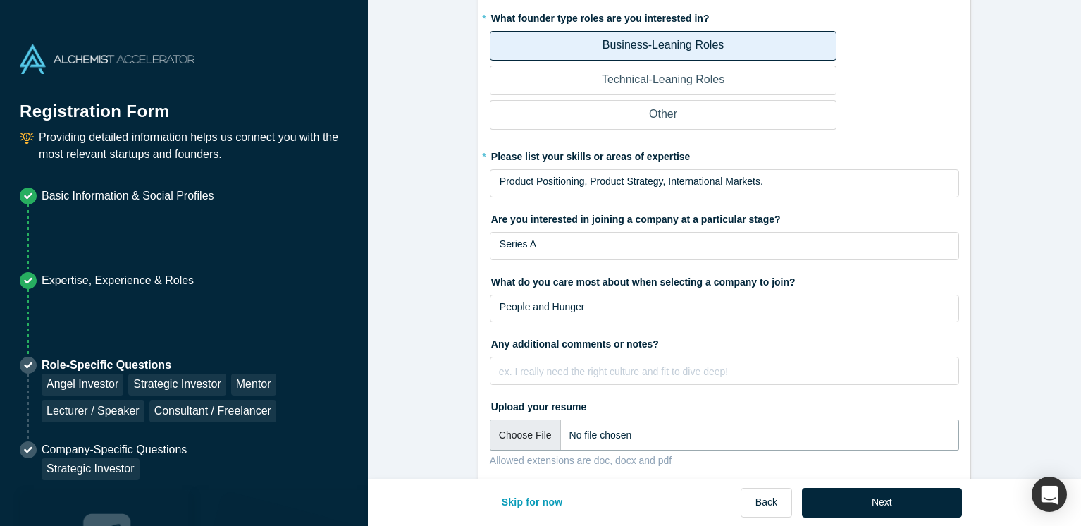
type input "C:\fakepath\Mano_Bala_Resume.pdf"
click at [891, 503] on button "Next" at bounding box center [882, 503] width 160 height 30
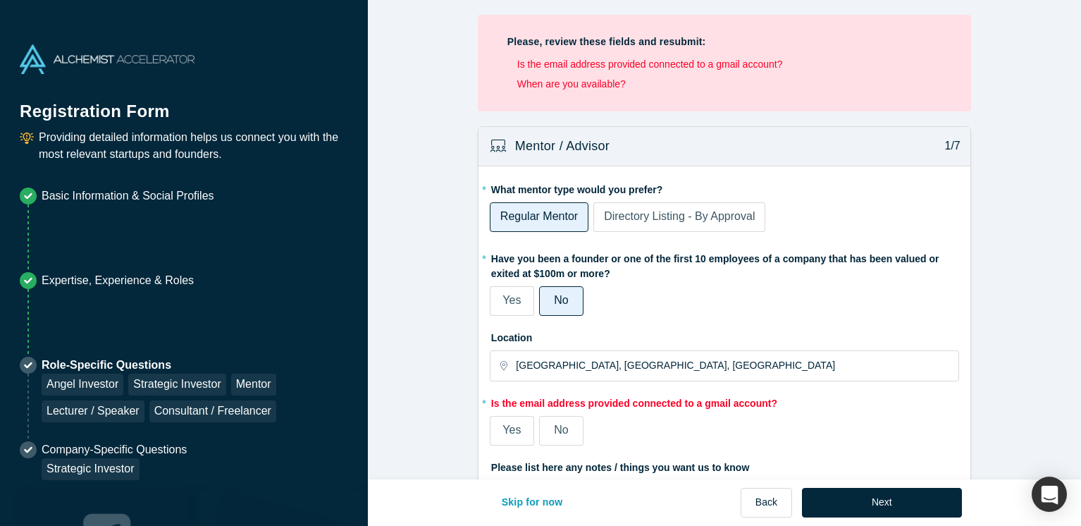
click at [510, 433] on span "Yes" at bounding box center [512, 430] width 18 height 12
click at [0, 0] on input "Yes" at bounding box center [0, 0] width 0 height 0
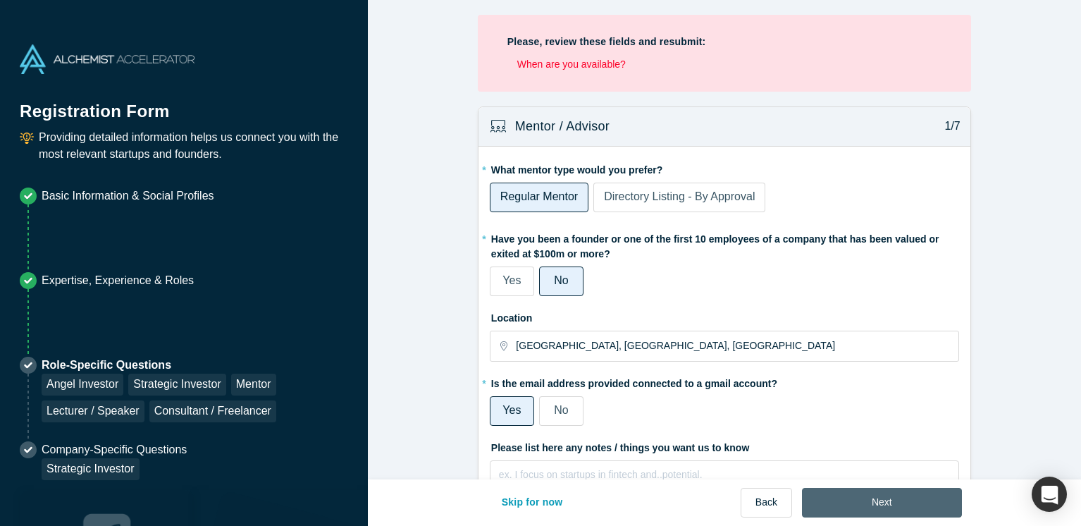
click at [894, 498] on button "Next" at bounding box center [882, 503] width 160 height 30
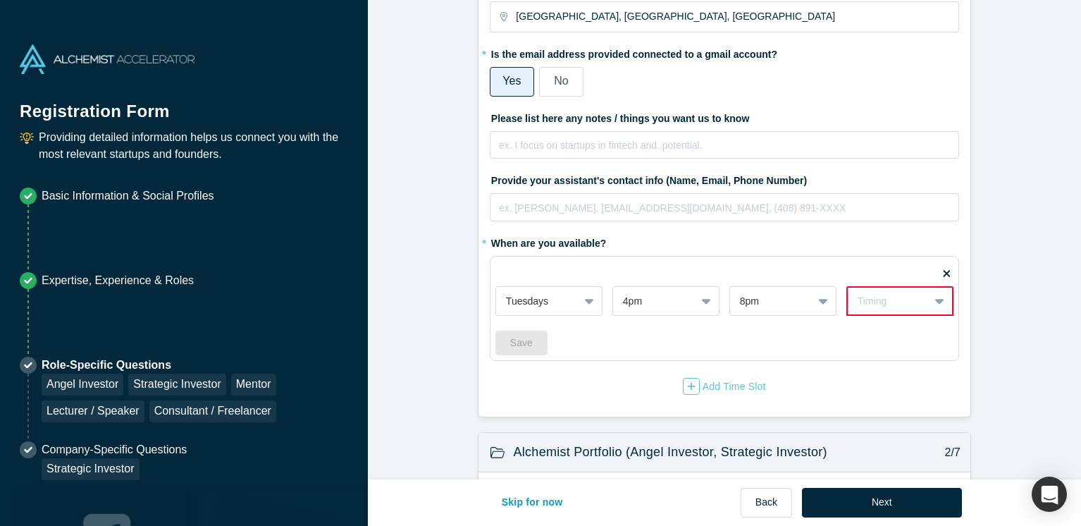
scroll to position [361, 0]
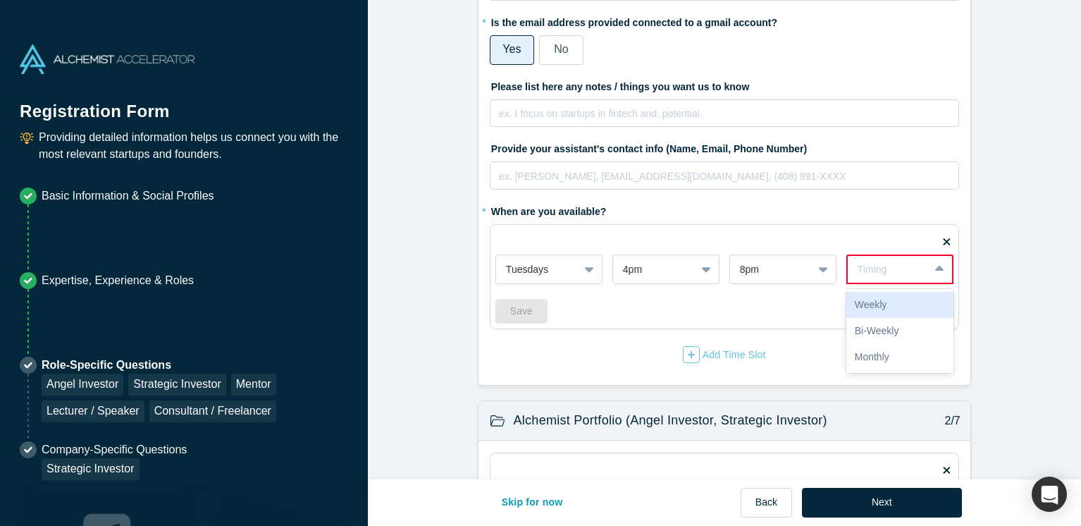
click at [880, 273] on div "Timing" at bounding box center [888, 269] width 61 height 15
click at [891, 304] on div "Weekly" at bounding box center [900, 305] width 107 height 26
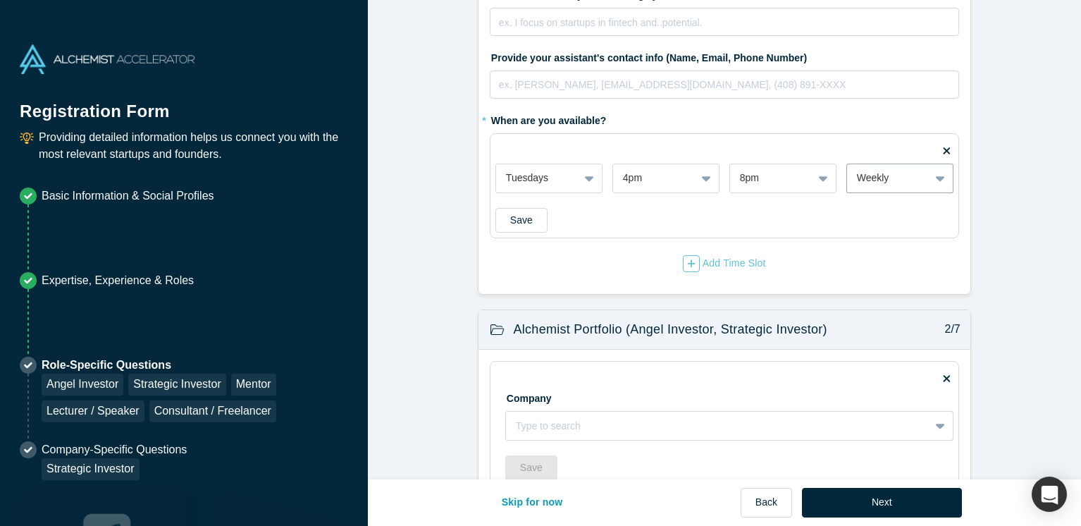
scroll to position [269, 0]
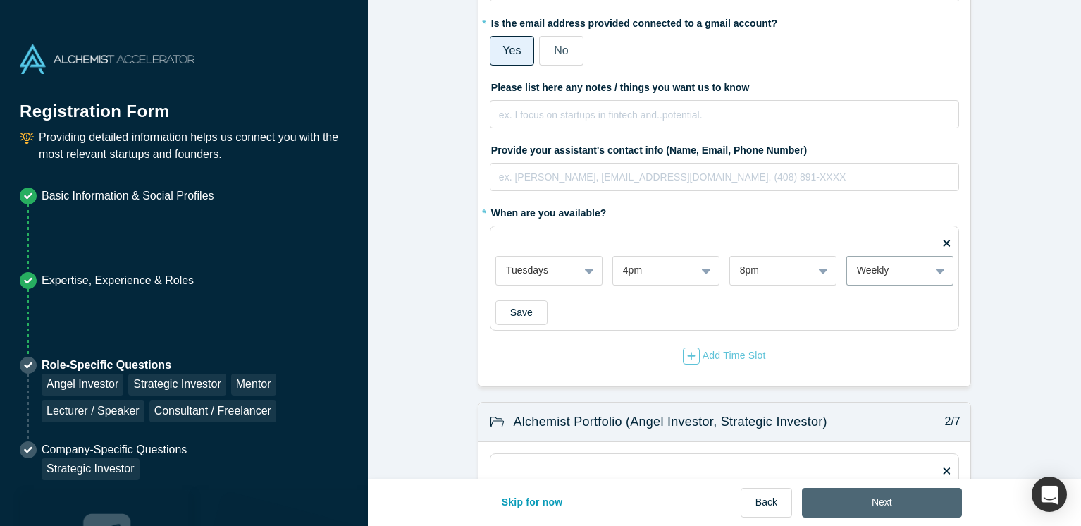
click at [856, 503] on button "Next" at bounding box center [882, 503] width 160 height 30
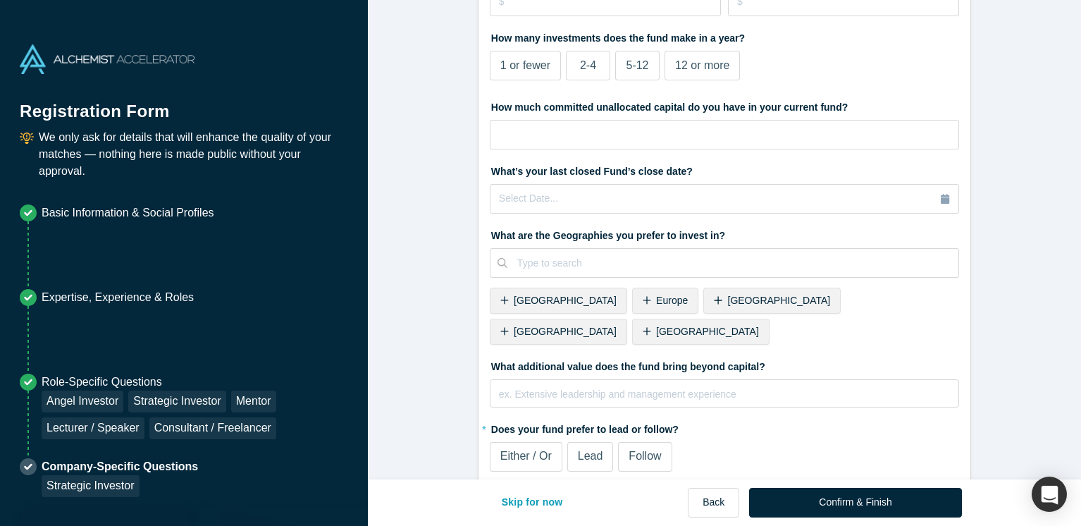
scroll to position [0, 0]
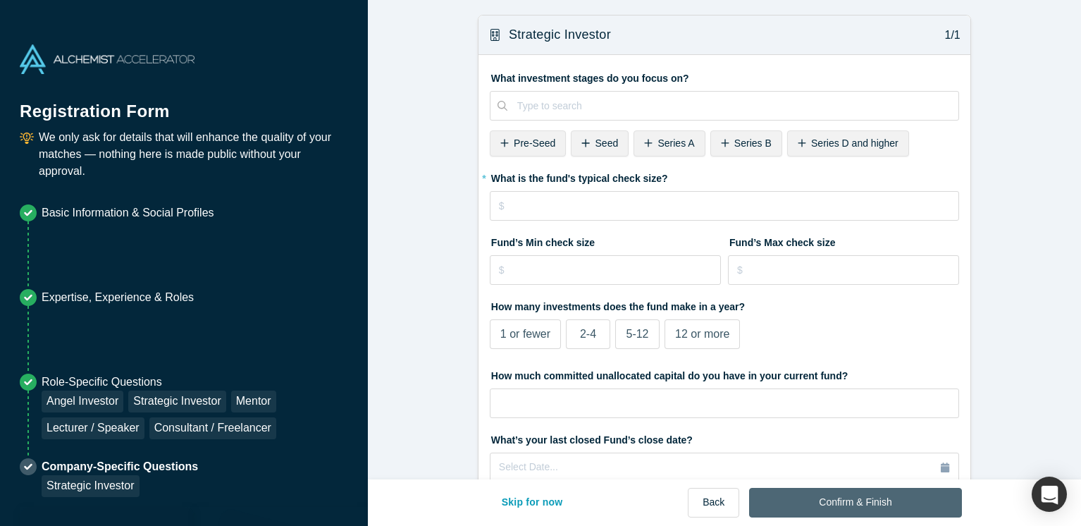
click at [862, 499] on button "Confirm & Finish" at bounding box center [855, 503] width 212 height 30
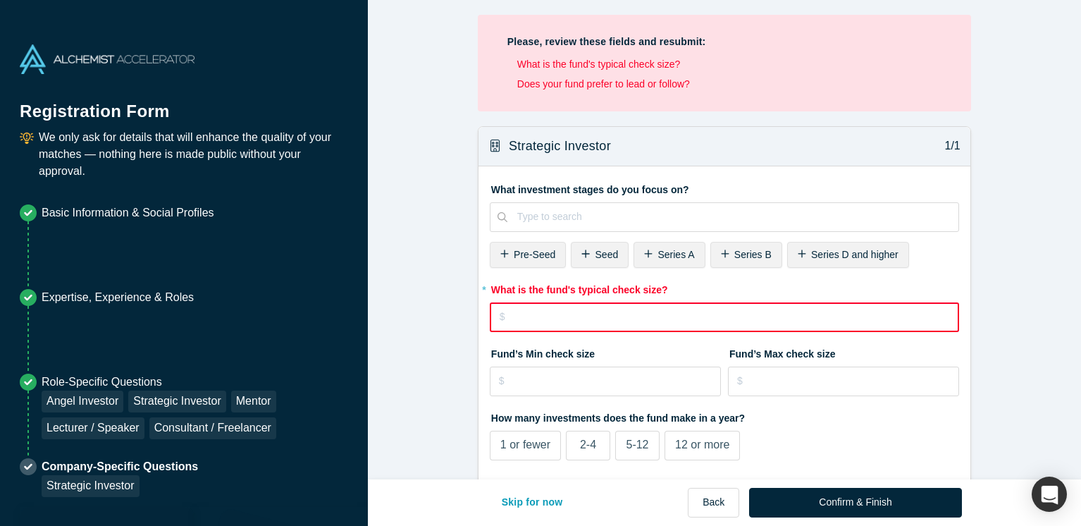
click at [812, 312] on input "tel" at bounding box center [724, 317] width 469 height 30
click at [527, 250] on span "Pre-Seed" at bounding box center [535, 254] width 42 height 11
click at [586, 315] on input "tel" at bounding box center [724, 317] width 469 height 30
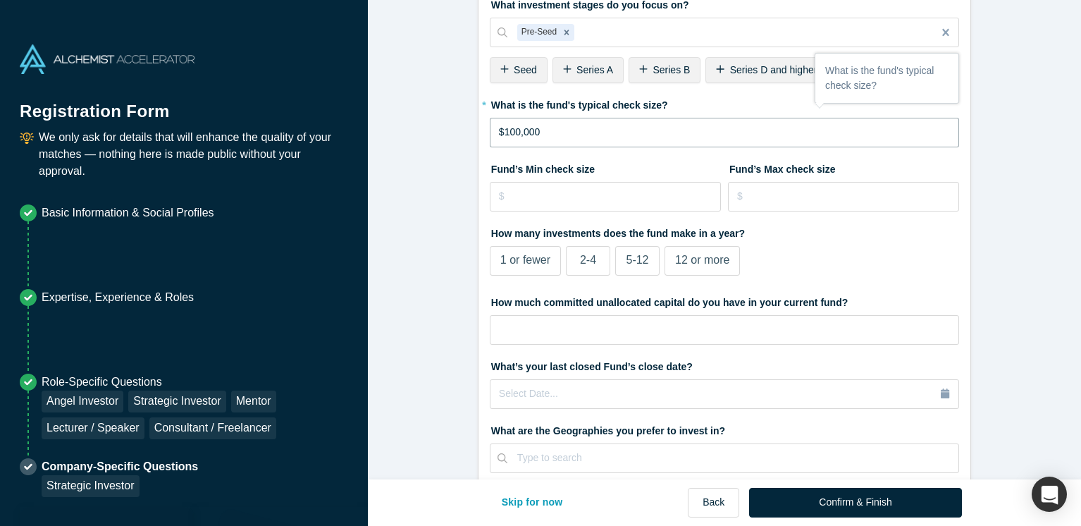
scroll to position [182, 0]
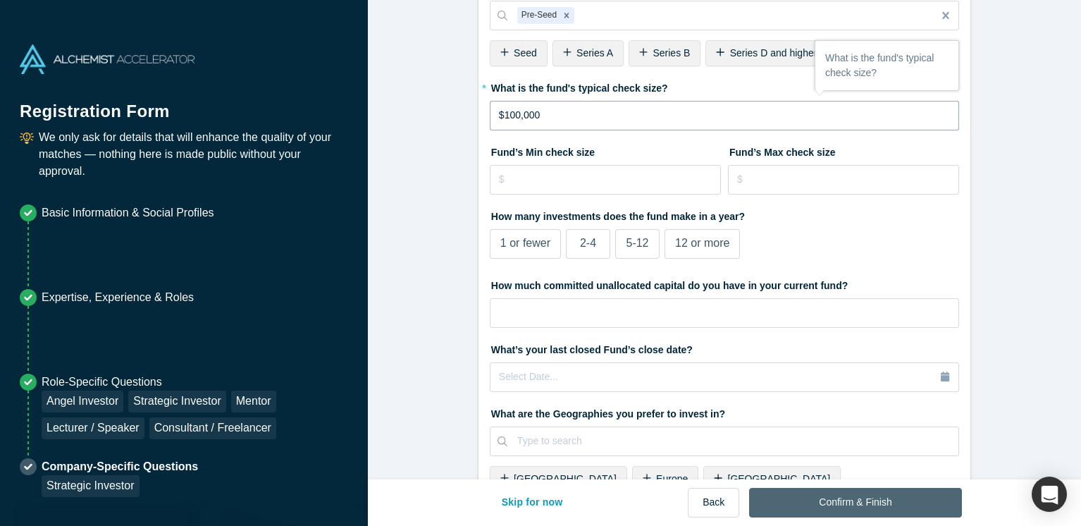
type input "$100,000"
click at [864, 508] on button "Confirm & Finish" at bounding box center [855, 503] width 212 height 30
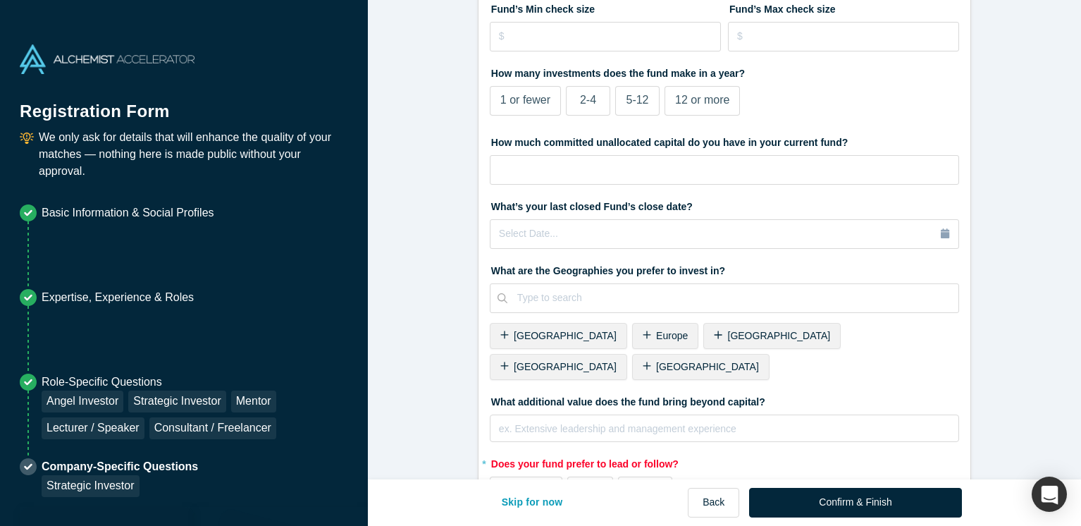
scroll to position [369, 0]
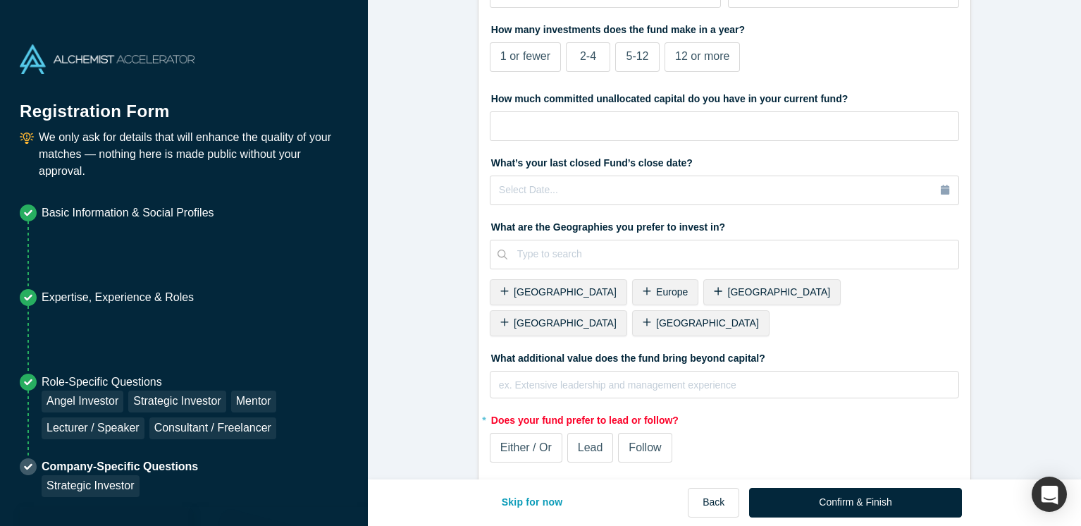
click at [636, 441] on span "Follow" at bounding box center [645, 447] width 32 height 12
click at [0, 0] on input "Follow" at bounding box center [0, 0] width 0 height 0
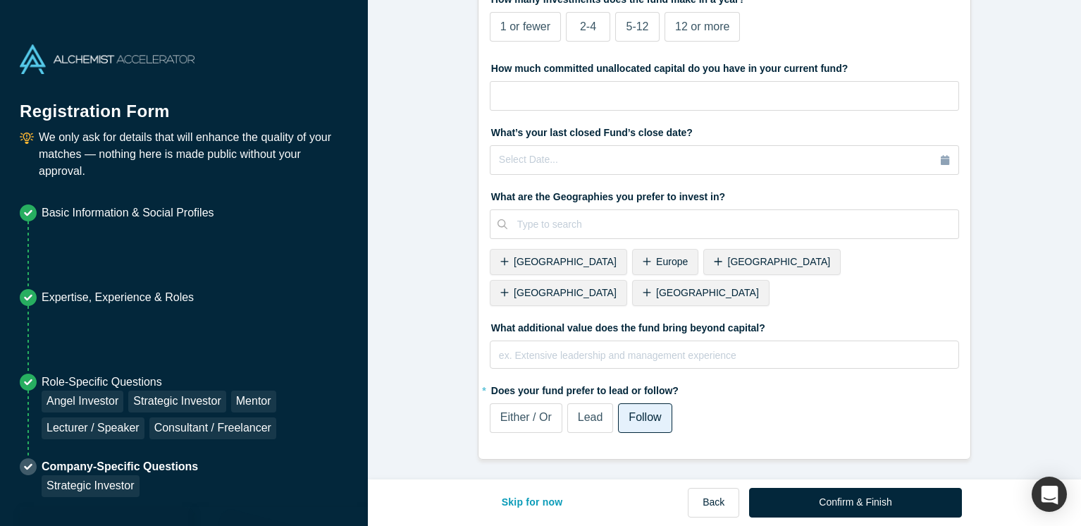
scroll to position [276, 0]
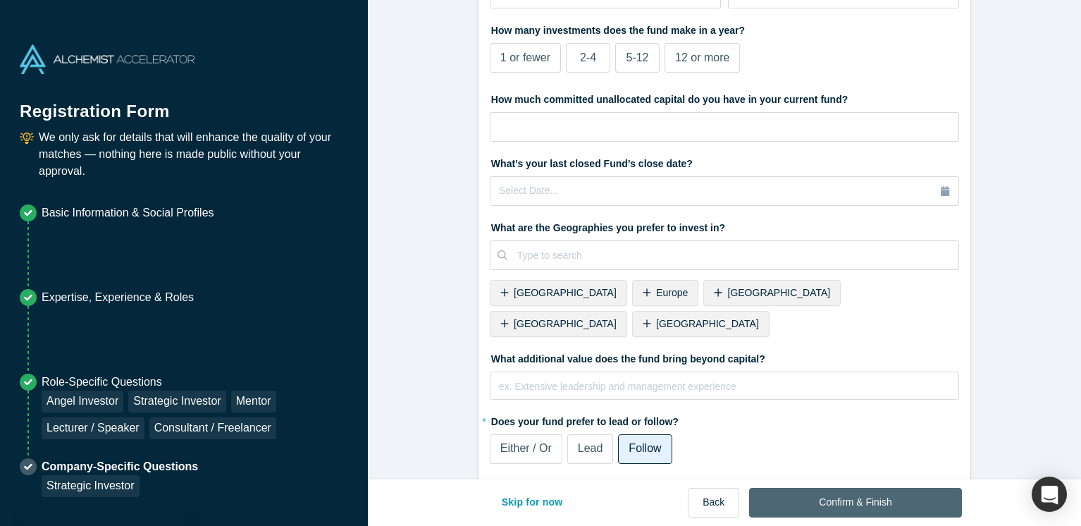
click at [848, 498] on button "Confirm & Finish" at bounding box center [855, 503] width 212 height 30
